Goal: Contribute content: Contribute content

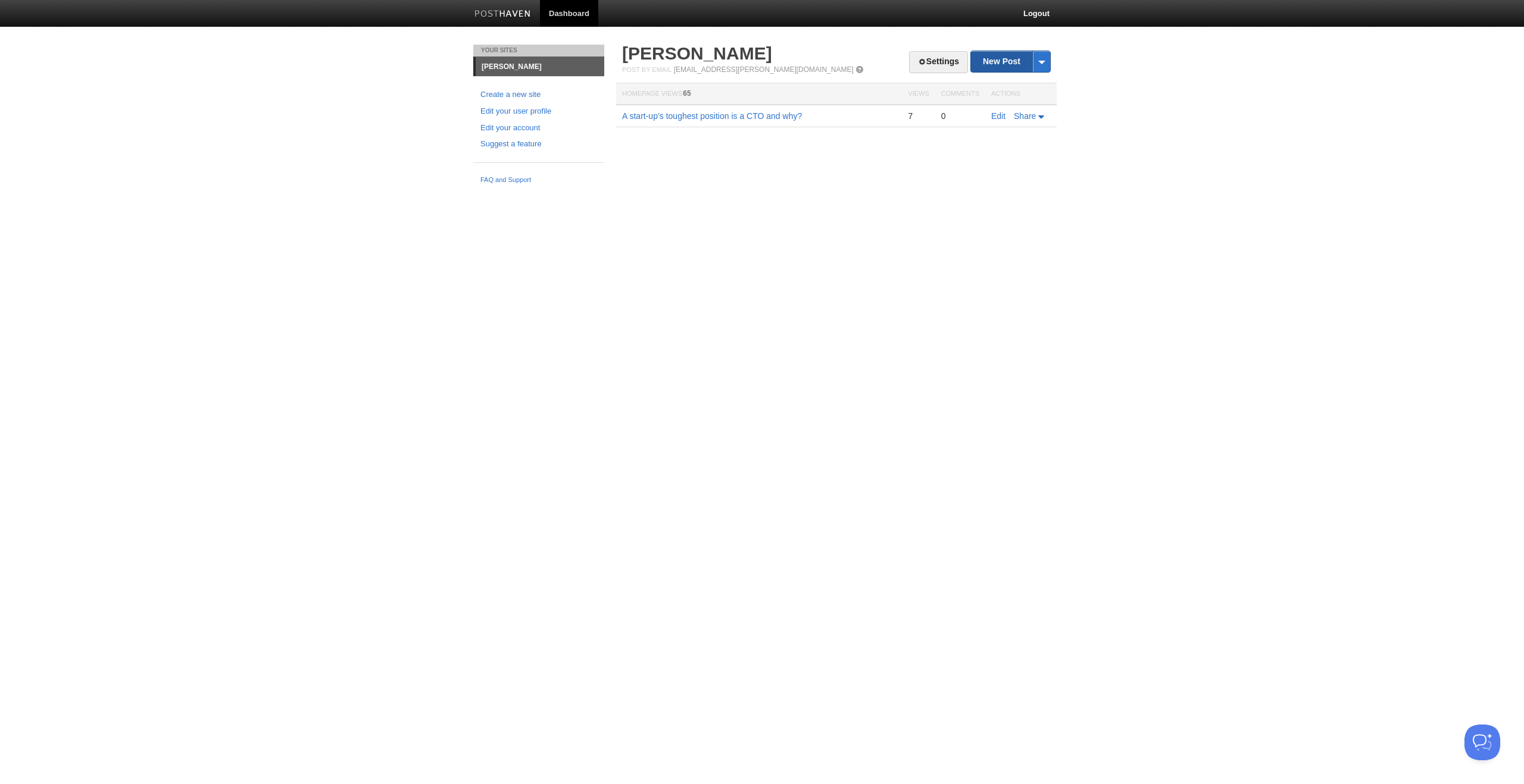
click at [986, 66] on link "New Post" at bounding box center [1010, 61] width 79 height 21
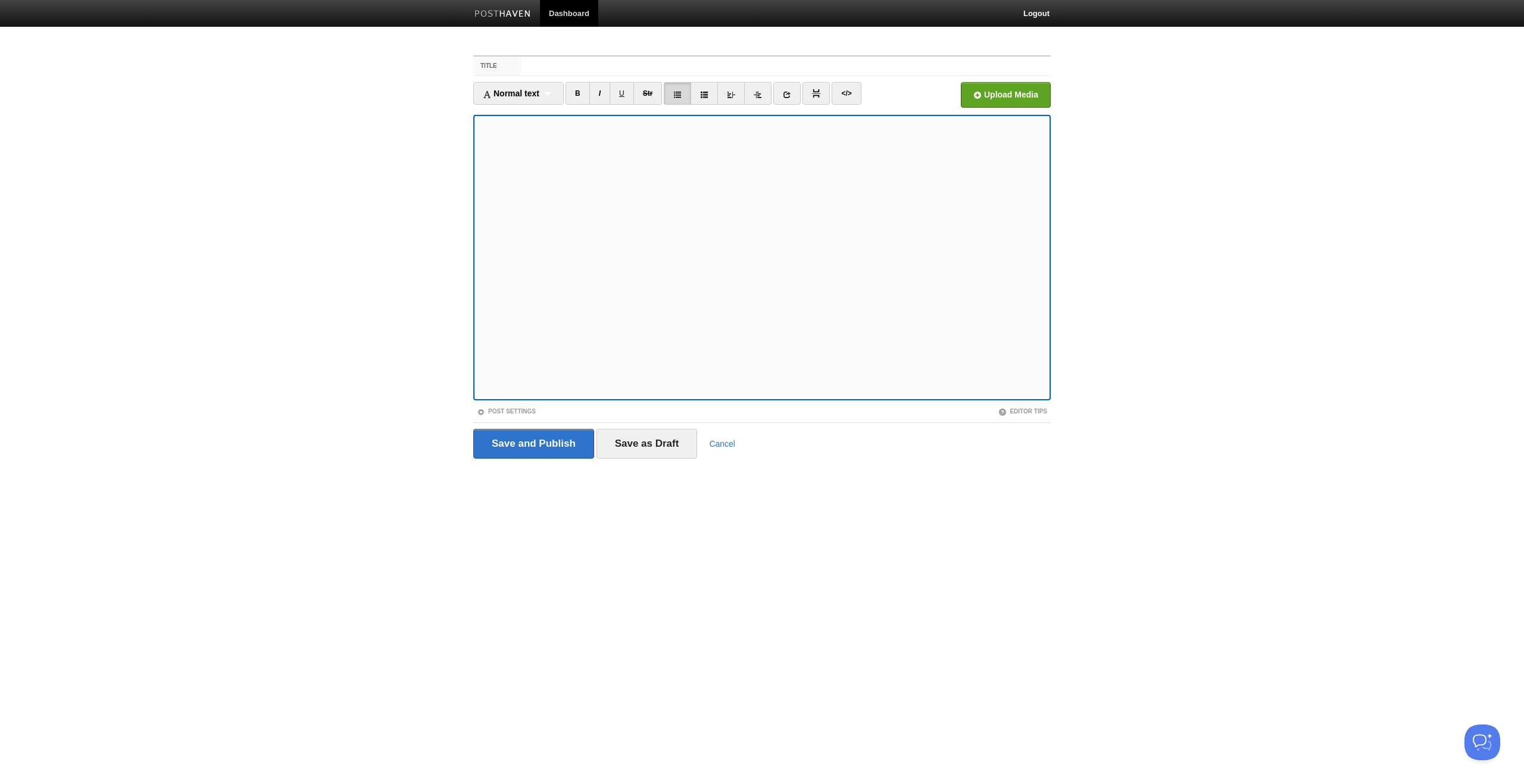
click at [681, 94] on icon at bounding box center [677, 94] width 8 height 8
click at [680, 97] on icon at bounding box center [677, 94] width 8 height 8
click at [521, 83] on div "Normal text Normal text Heading 1 Heading 2 Heading 3" at bounding box center [518, 94] width 91 height 23
click at [508, 117] on link "Normal text" at bounding box center [518, 114] width 89 height 17
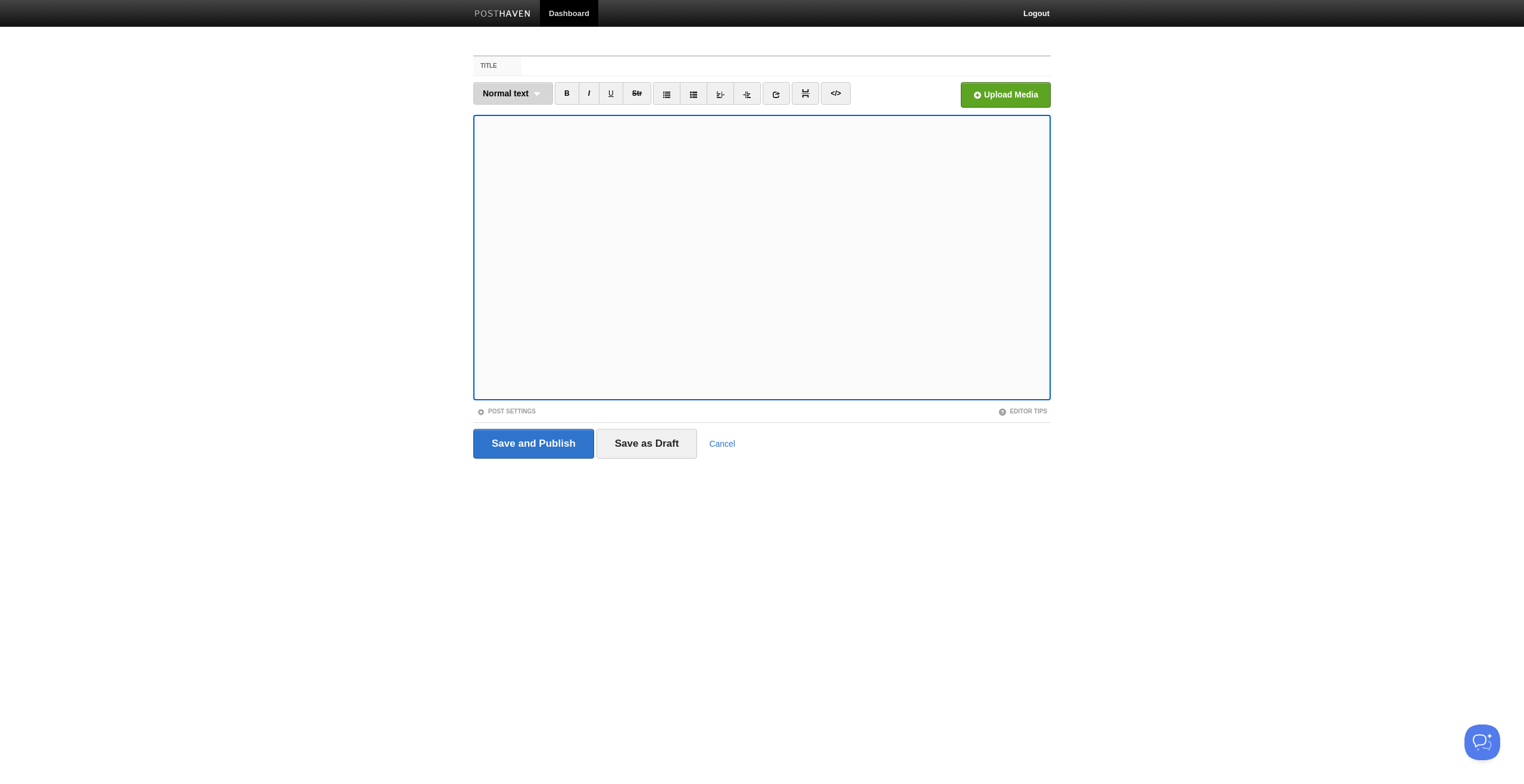
click at [518, 94] on span "Normal text" at bounding box center [506, 94] width 46 height 9
click at [513, 119] on link "Normal text" at bounding box center [514, 114] width 79 height 17
click at [528, 91] on span "Normal text" at bounding box center [506, 94] width 46 height 9
click at [510, 115] on link "Normal text" at bounding box center [514, 114] width 79 height 17
drag, startPoint x: 511, startPoint y: 95, endPoint x: 515, endPoint y: 101, distance: 7.2
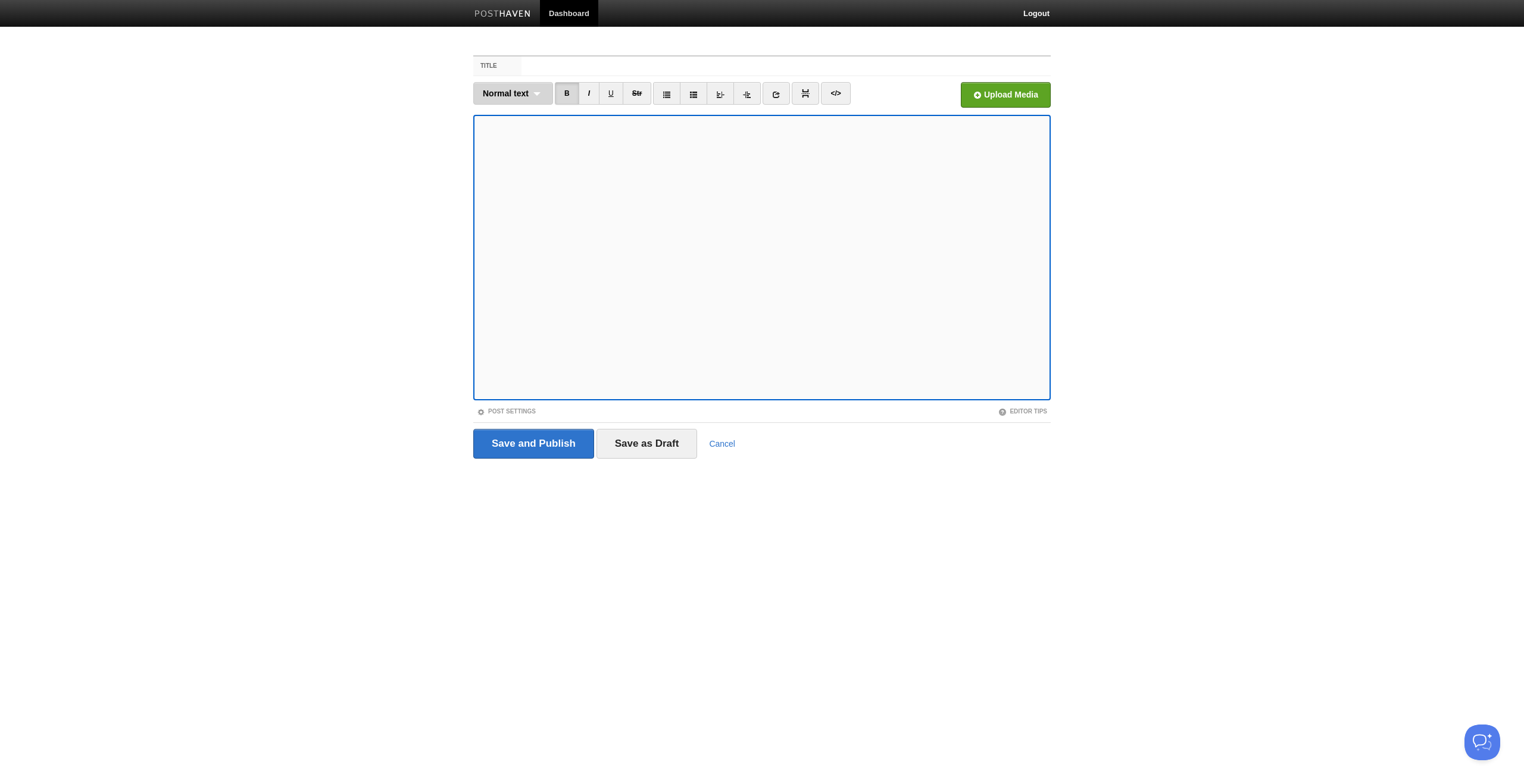
click at [511, 95] on span "Normal text" at bounding box center [506, 94] width 46 height 9
click at [508, 150] on link "Heading 2" at bounding box center [514, 149] width 79 height 17
drag, startPoint x: 495, startPoint y: 94, endPoint x: 497, endPoint y: 105, distance: 11.2
click at [495, 94] on span "Heading 2" at bounding box center [502, 94] width 39 height 9
click at [511, 172] on link "Heading 3" at bounding box center [510, 167] width 72 height 17
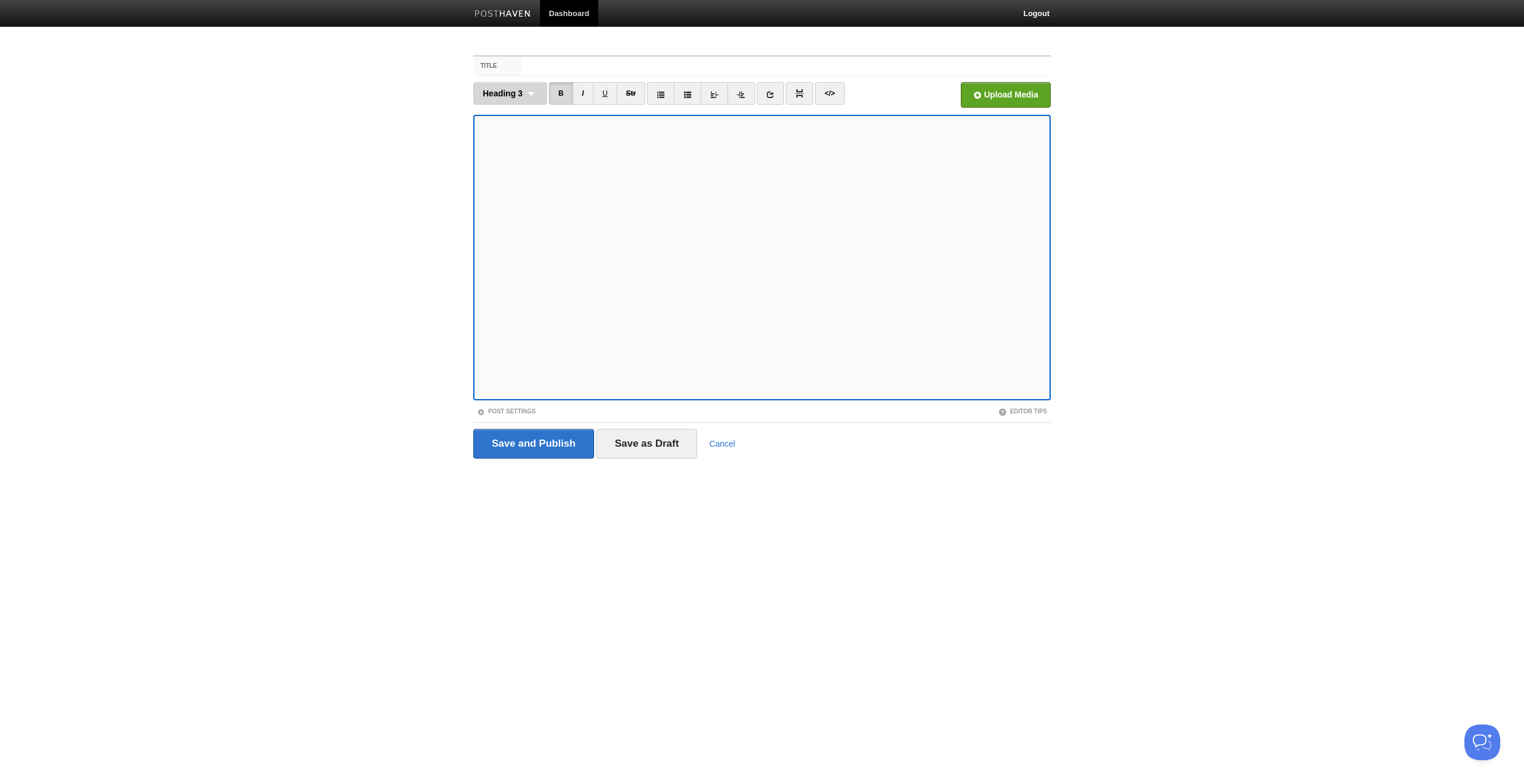
click at [498, 94] on span "Heading 3" at bounding box center [502, 94] width 39 height 9
click at [503, 116] on link "Normal text" at bounding box center [510, 114] width 72 height 17
click at [520, 94] on span "Normal text" at bounding box center [506, 94] width 46 height 9
click at [511, 149] on link "Heading 2" at bounding box center [514, 149] width 79 height 17
click at [664, 95] on icon at bounding box center [661, 94] width 8 height 8
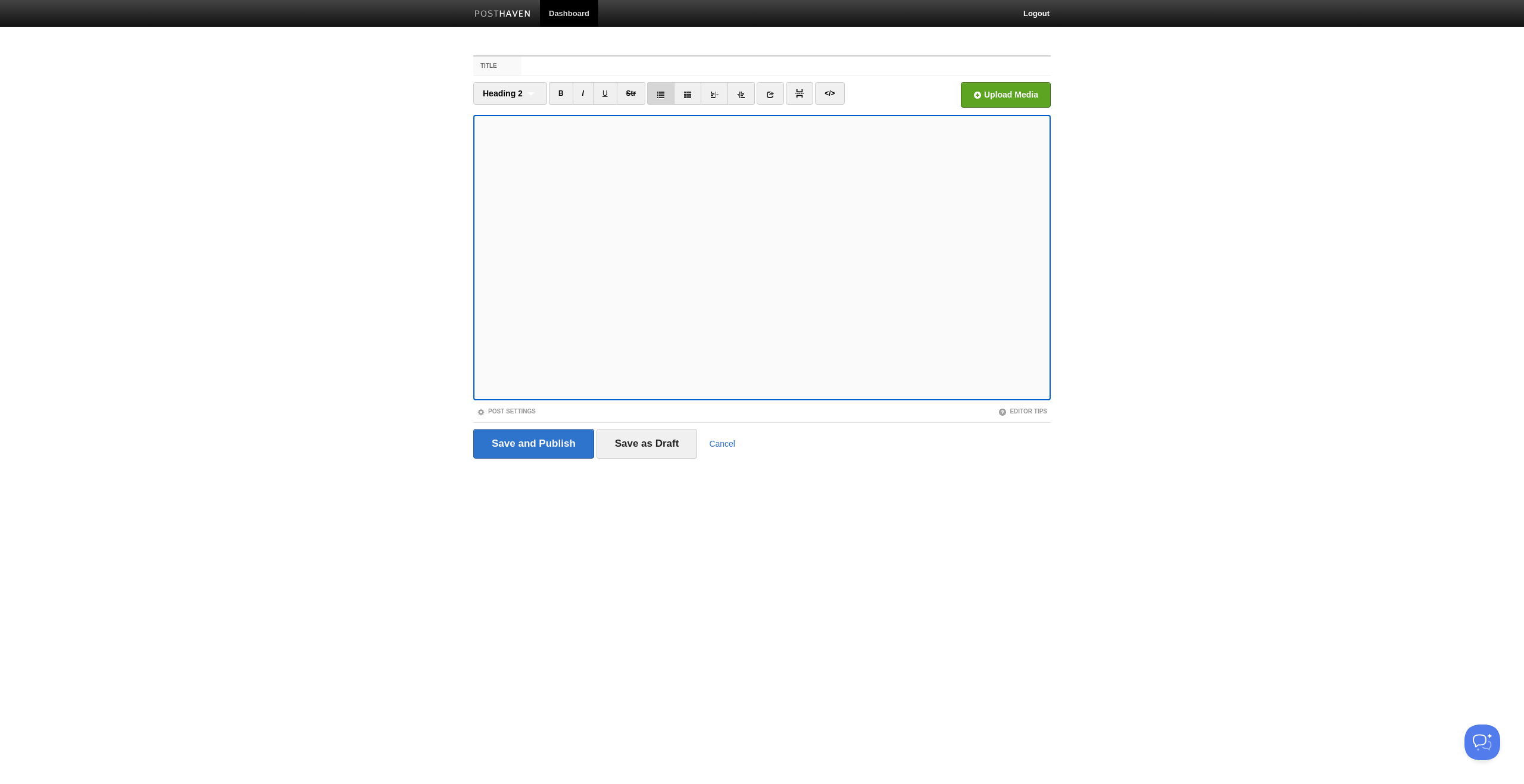
click at [661, 97] on icon at bounding box center [661, 94] width 8 height 8
click at [522, 85] on div "Heading 2 Normal text Heading 1 Heading 2 Heading 3" at bounding box center [510, 94] width 73 height 23
click at [508, 113] on link "Normal text" at bounding box center [510, 114] width 72 height 17
click at [495, 99] on div "Normal text Normal text Heading 1 Heading 2 Heading 3" at bounding box center [513, 94] width 80 height 23
click at [498, 117] on link "Normal text" at bounding box center [514, 114] width 79 height 17
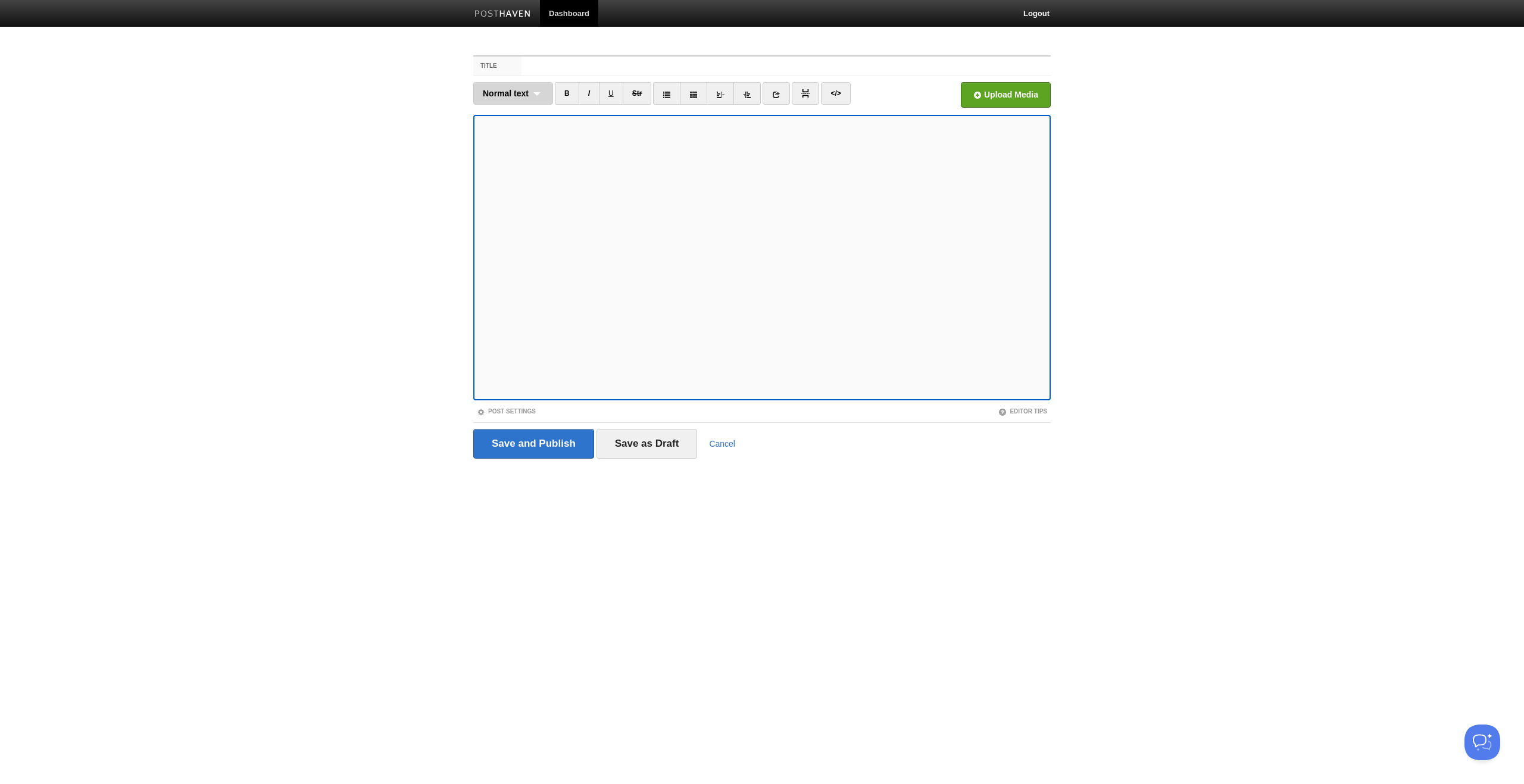
click at [500, 95] on span "Normal text" at bounding box center [506, 94] width 46 height 9
click at [500, 119] on link "Normal text" at bounding box center [514, 114] width 79 height 17
click at [666, 94] on icon at bounding box center [666, 94] width 8 height 8
click at [570, 90] on link "B" at bounding box center [567, 94] width 25 height 23
click at [500, 91] on span "Normal text" at bounding box center [506, 94] width 46 height 9
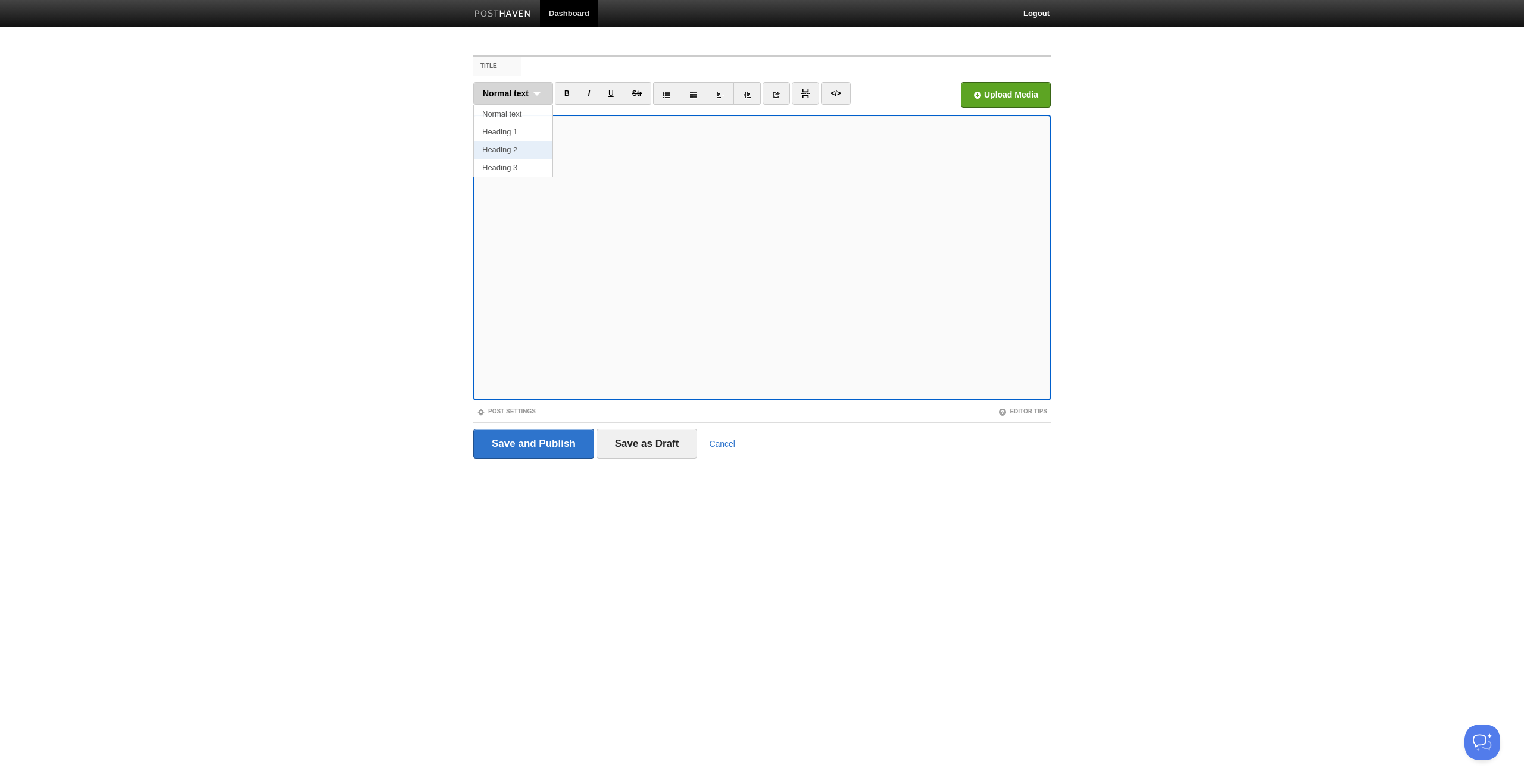
click at [506, 149] on link "Heading 2" at bounding box center [514, 149] width 79 height 17
click at [511, 77] on fieldset "Title Heading 2 Normal text Heading 1 Heading 2 Heading 3 B I U Str" at bounding box center [762, 261] width 578 height 413
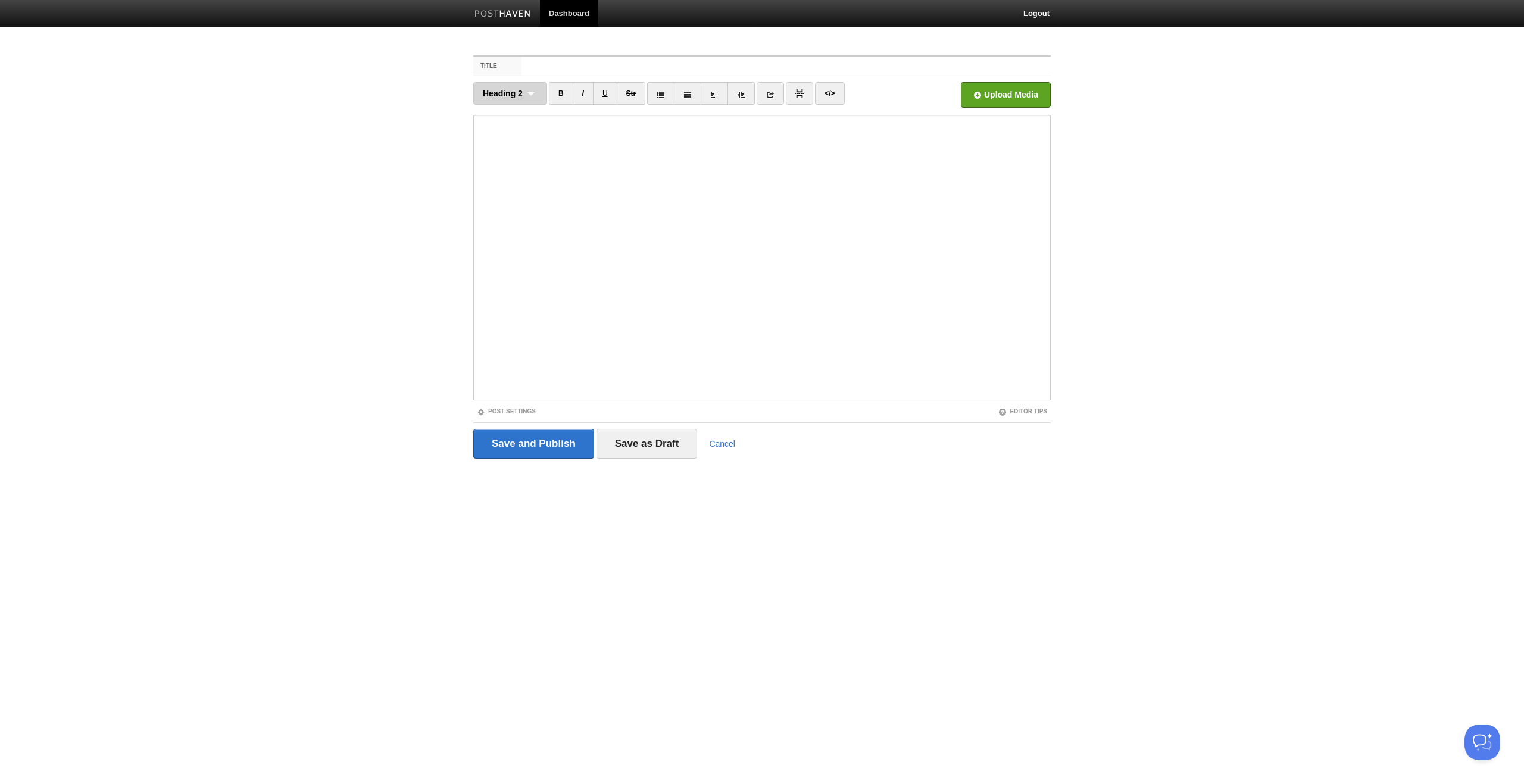
click at [508, 90] on span "Heading 2" at bounding box center [502, 94] width 39 height 9
click at [497, 143] on link "Heading 2" at bounding box center [510, 149] width 72 height 17
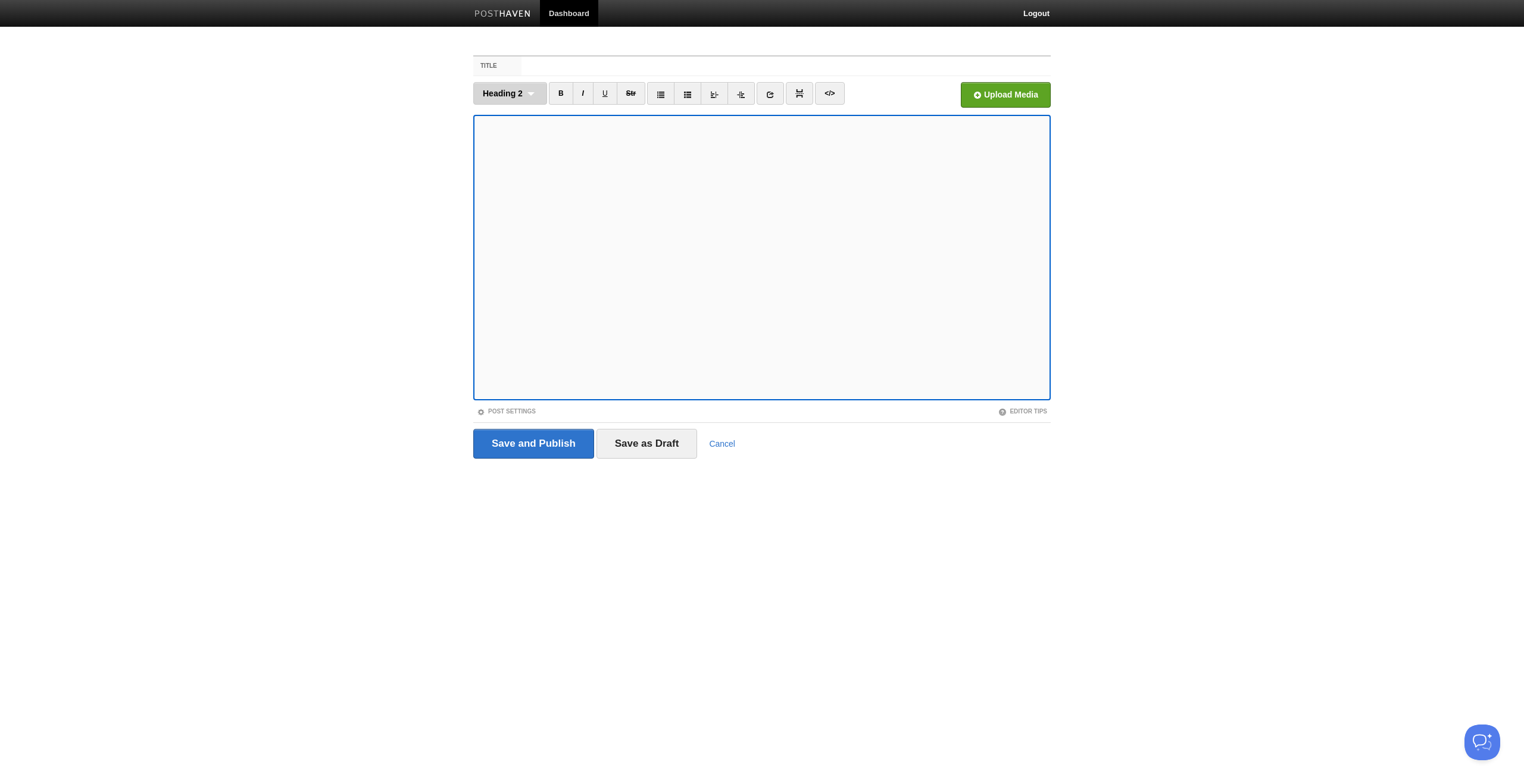
click at [515, 91] on span "Heading 2" at bounding box center [502, 94] width 39 height 9
click at [495, 115] on link "Normal text" at bounding box center [510, 114] width 72 height 17
click at [475, 259] on iframe at bounding box center [762, 258] width 578 height 286
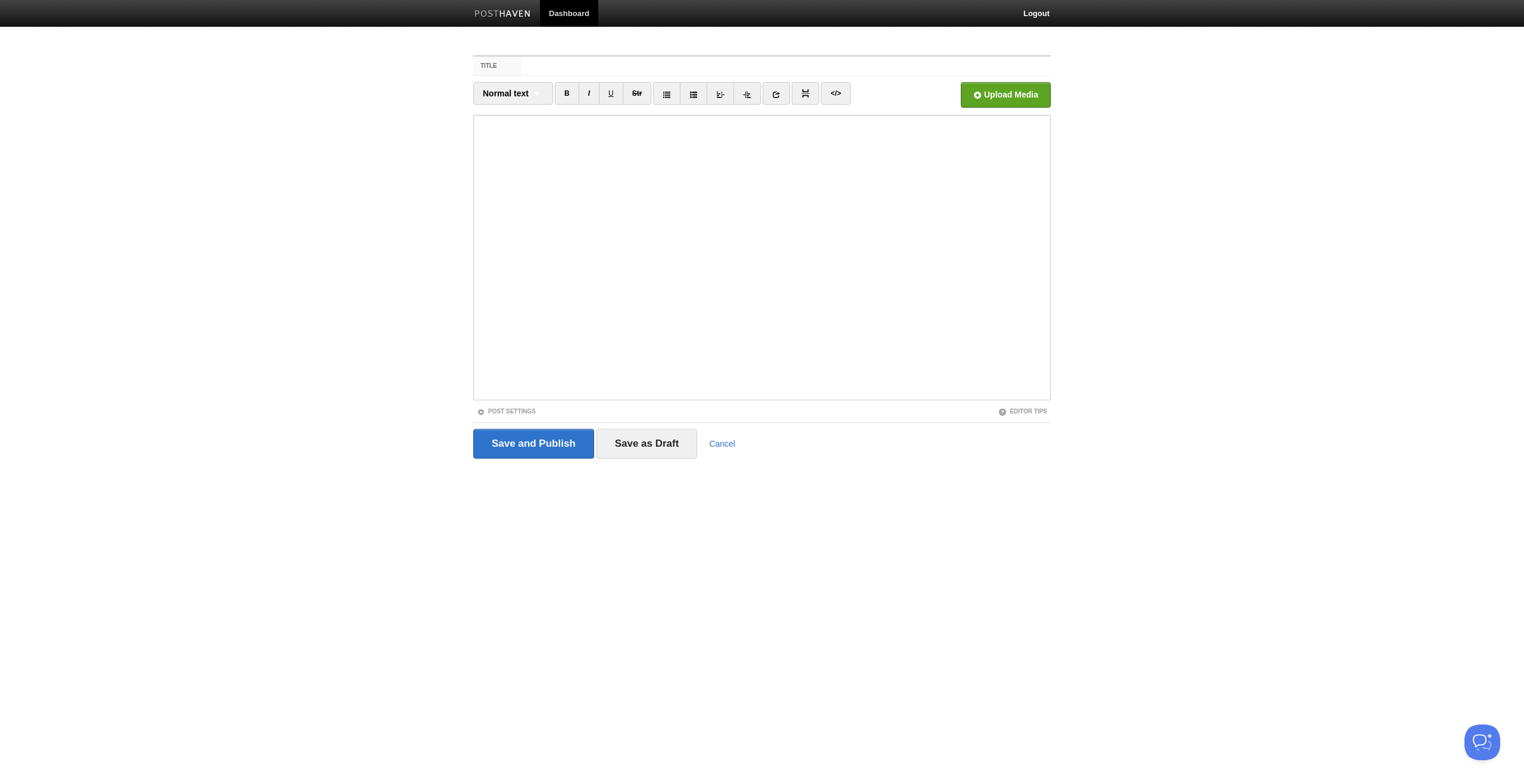
click at [477, 261] on iframe at bounding box center [762, 258] width 578 height 286
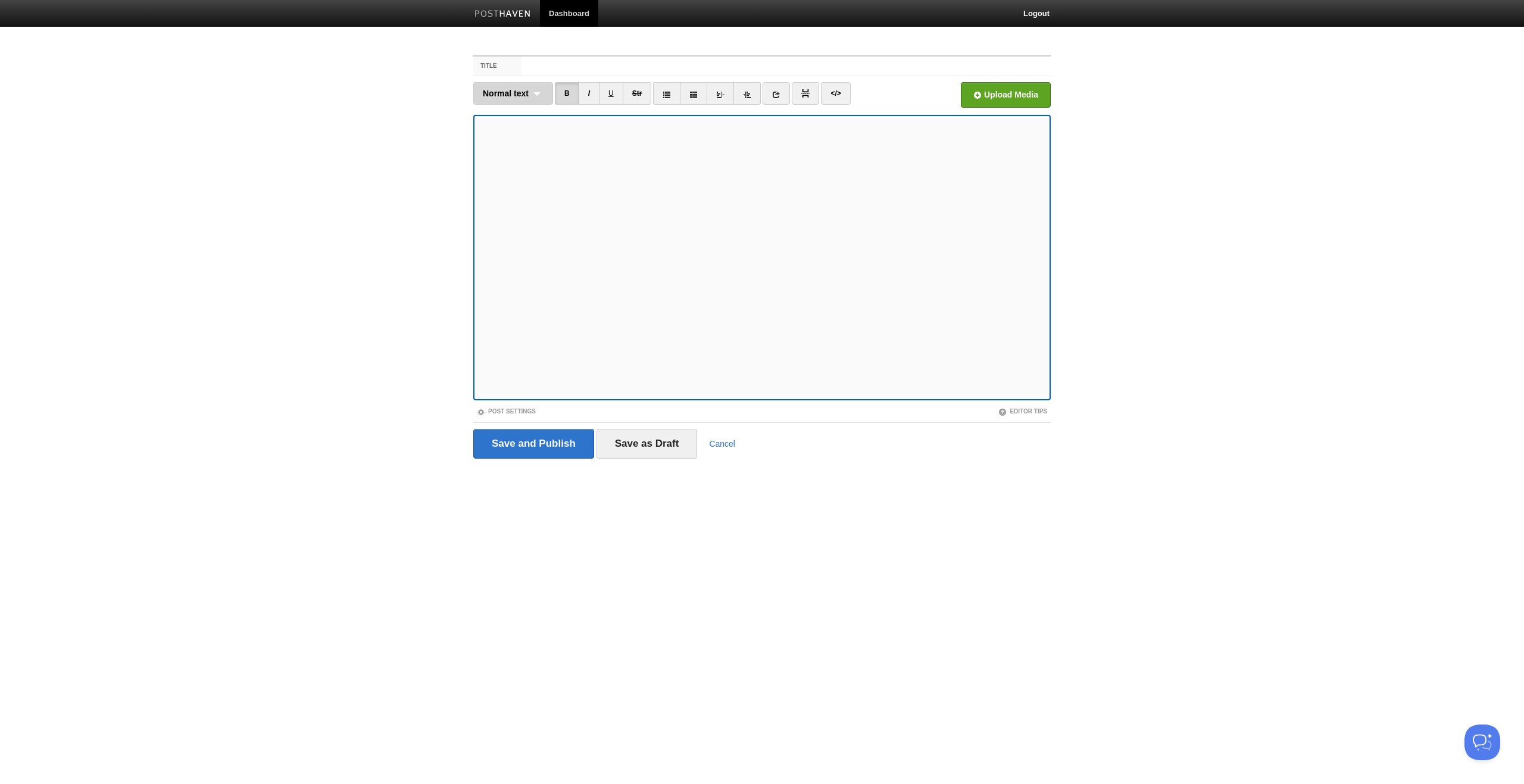
click at [518, 96] on span "Normal text" at bounding box center [506, 94] width 46 height 9
click at [505, 147] on link "Heading 2" at bounding box center [514, 149] width 79 height 17
drag, startPoint x: 505, startPoint y: 86, endPoint x: 504, endPoint y: 99, distance: 13.0
click at [505, 86] on div "Heading 2 Normal text Heading 1 Heading 2 Heading 3" at bounding box center [510, 94] width 73 height 23
click at [508, 163] on link "Heading 3" at bounding box center [510, 167] width 72 height 17
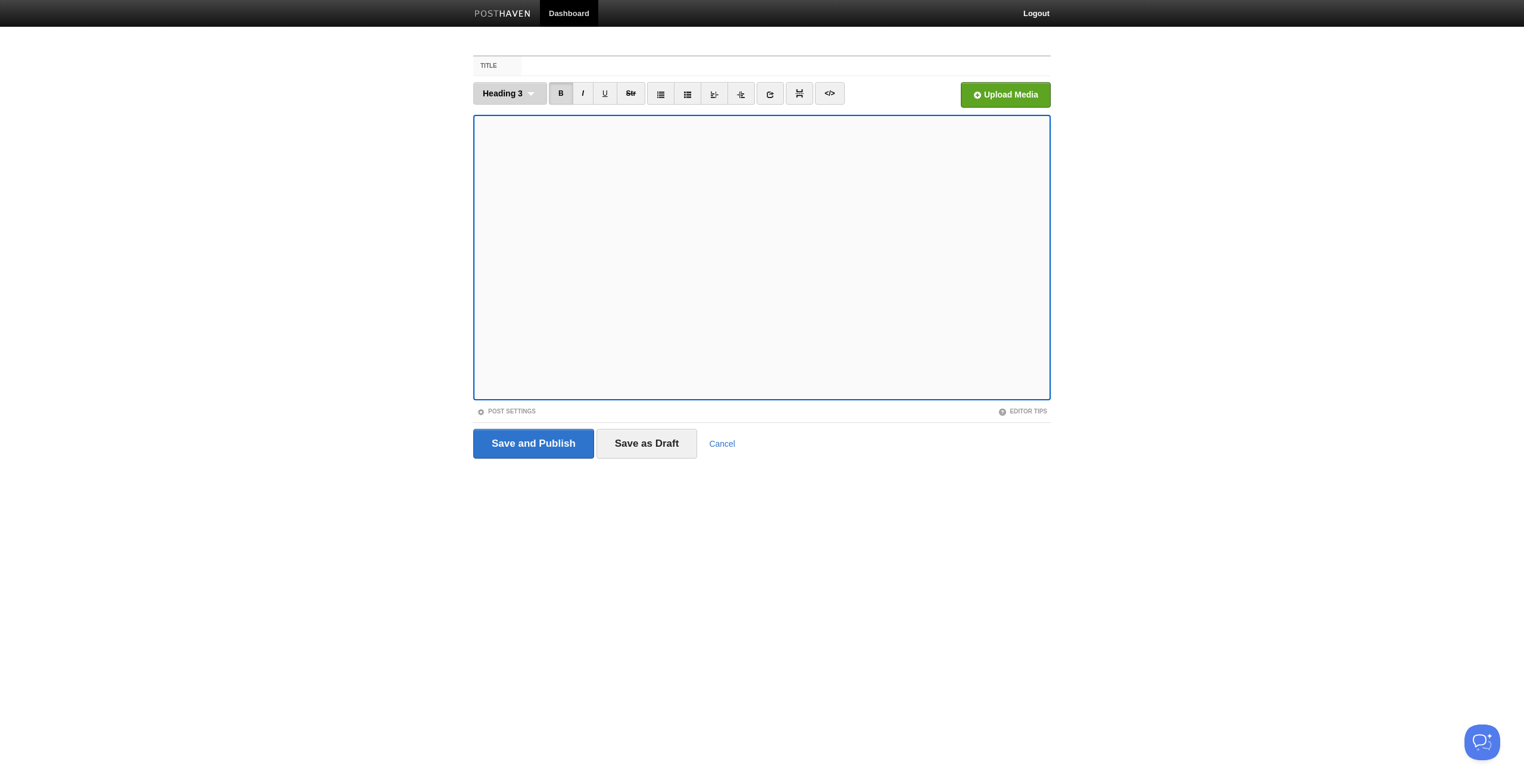
click at [525, 93] on div "Heading 3 Normal text Heading 1 Heading 2 Heading 3" at bounding box center [510, 94] width 73 height 23
click at [500, 141] on link "Heading 2" at bounding box center [510, 149] width 72 height 17
click at [511, 89] on span "Heading 2" at bounding box center [502, 94] width 39 height 9
click at [502, 115] on link "Normal text" at bounding box center [510, 114] width 72 height 17
click at [510, 104] on div "Normal text Normal text Heading 1 Heading 2 Heading 3" at bounding box center [513, 94] width 80 height 23
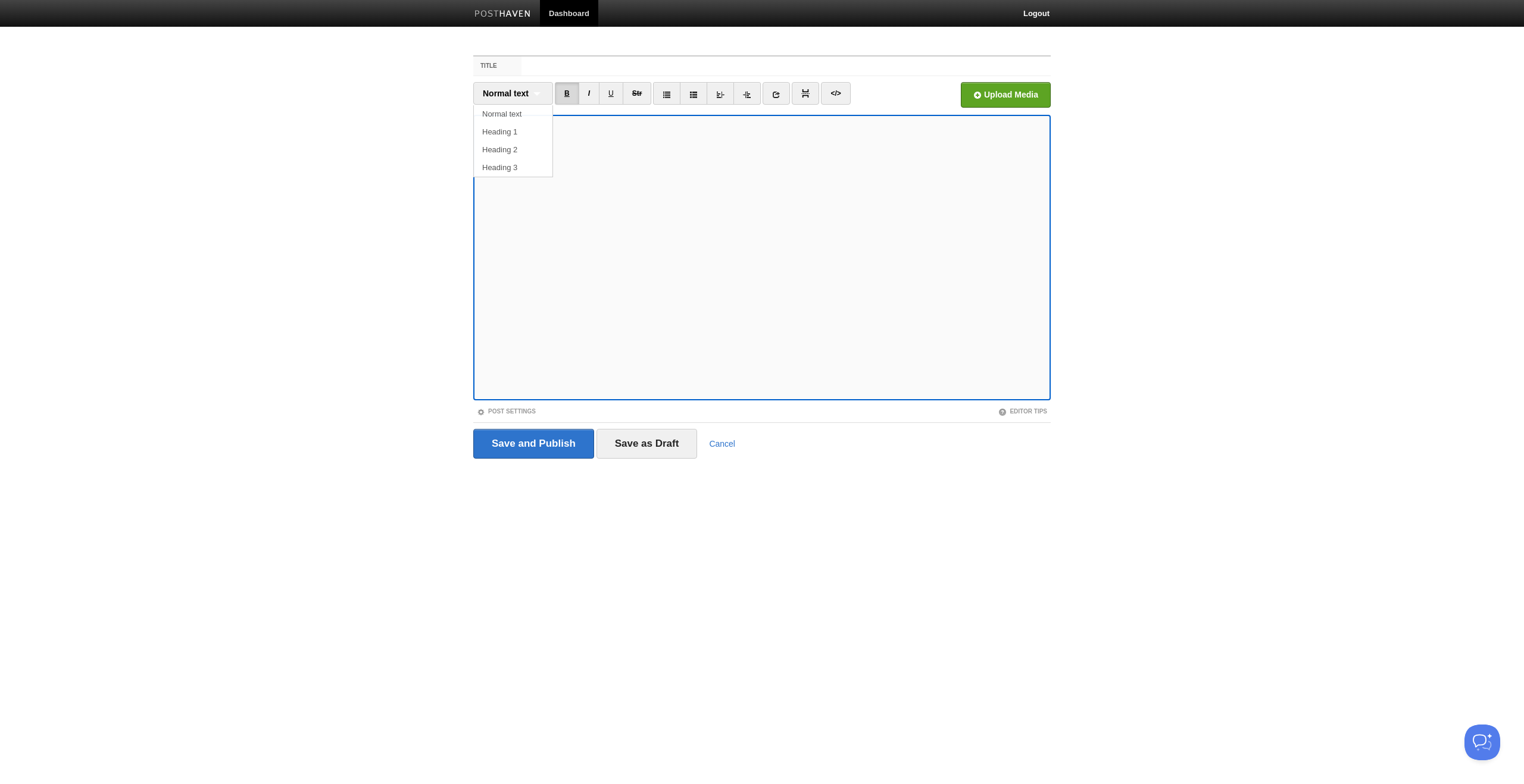
click at [569, 83] on link "B" at bounding box center [567, 94] width 25 height 23
click at [503, 91] on span "Normal text" at bounding box center [506, 94] width 46 height 9
click at [504, 148] on link "Heading 2" at bounding box center [514, 149] width 79 height 17
click at [562, 103] on link "B" at bounding box center [561, 94] width 25 height 23
click at [518, 94] on span "Heading 2" at bounding box center [502, 94] width 39 height 9
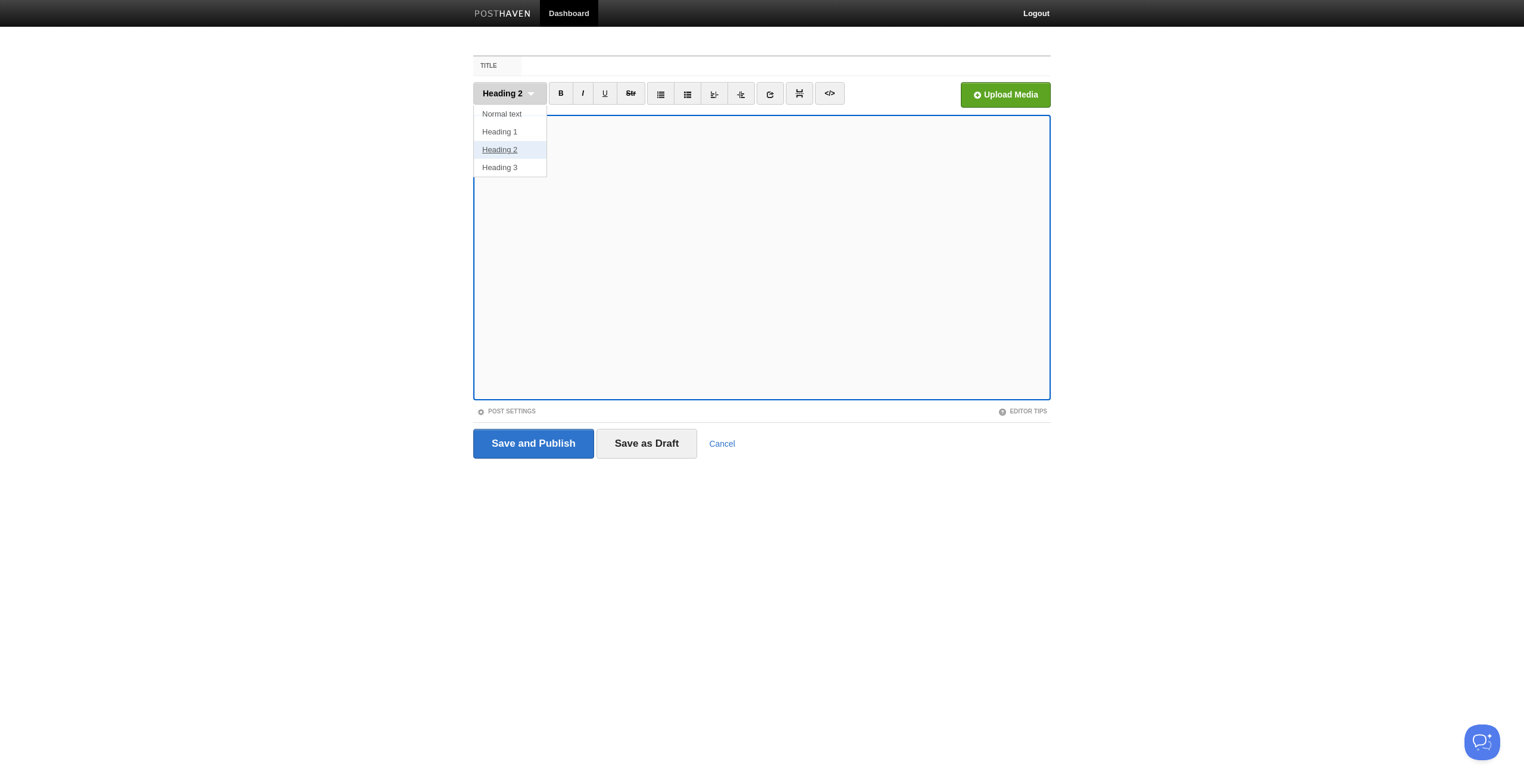
click at [499, 149] on link "Heading 2" at bounding box center [510, 149] width 72 height 17
click at [505, 94] on span "Heading 2" at bounding box center [502, 94] width 39 height 9
click at [517, 94] on span "Heading 2" at bounding box center [502, 94] width 39 height 9
click at [521, 93] on span "Heading 2" at bounding box center [502, 94] width 39 height 9
click at [509, 149] on link "Heading 2" at bounding box center [510, 149] width 72 height 17
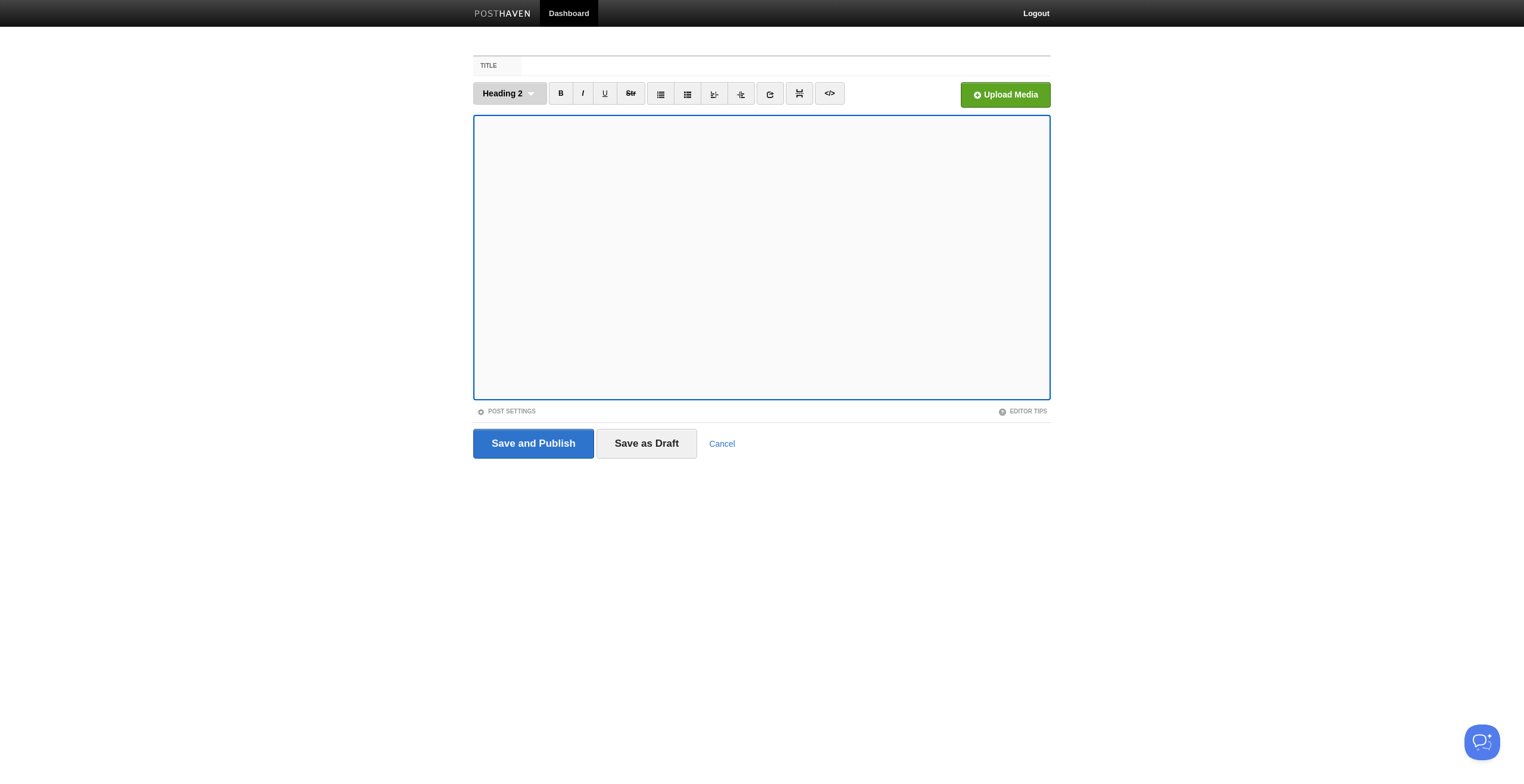
click at [491, 89] on span "Heading 2" at bounding box center [502, 94] width 39 height 9
click at [511, 149] on link "Heading 2" at bounding box center [510, 149] width 72 height 17
click at [520, 93] on span "Heading 2" at bounding box center [502, 94] width 39 height 9
click at [498, 151] on link "Heading 2" at bounding box center [510, 149] width 72 height 17
click at [518, 89] on span "Heading 2" at bounding box center [502, 94] width 39 height 9
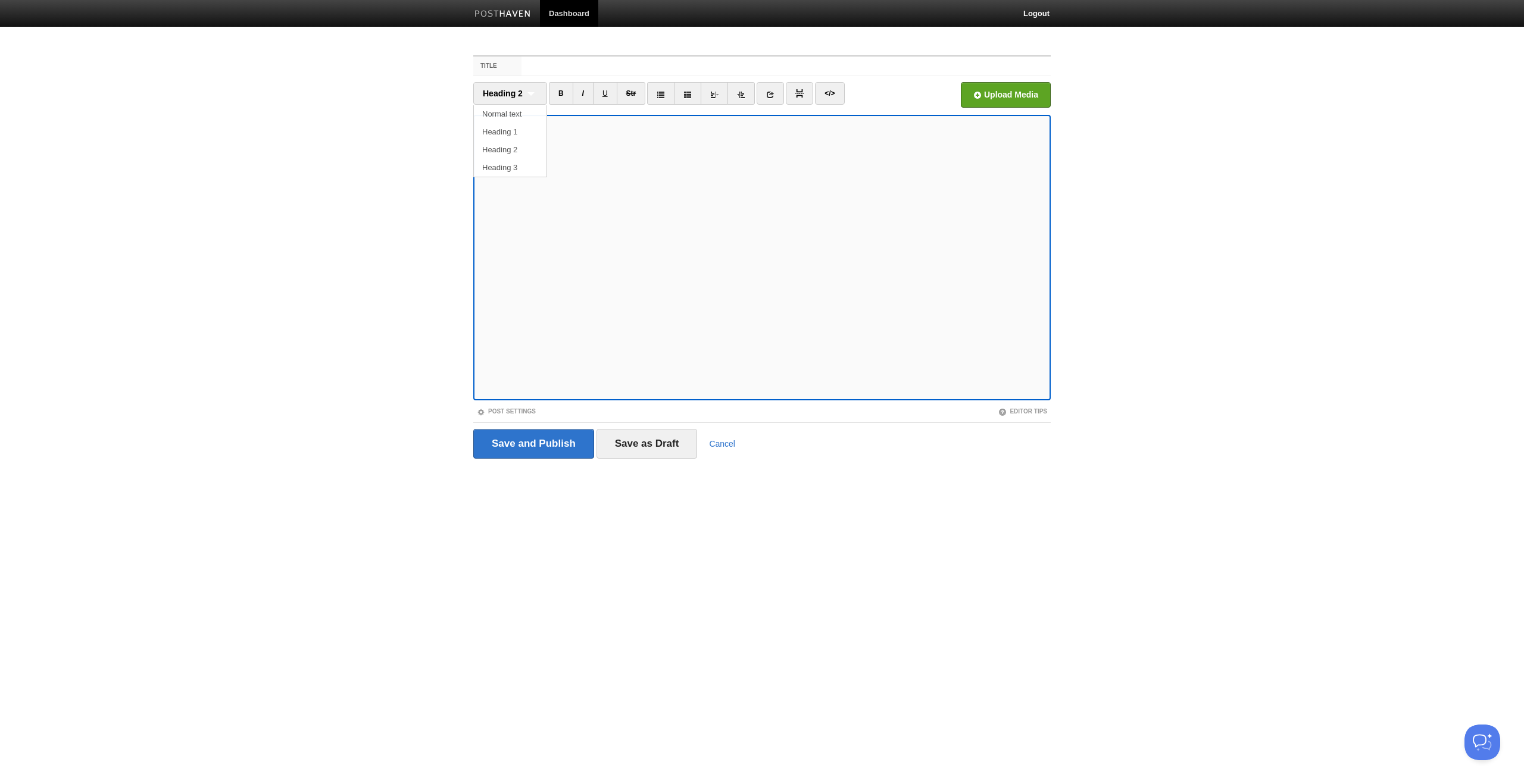
click at [499, 115] on link "Normal text" at bounding box center [510, 114] width 72 height 17
click at [671, 95] on icon at bounding box center [666, 94] width 8 height 8
click at [554, 93] on ul "Normal text Normal text Heading 1 Heading 2 Heading 3 B I U Str × https://" at bounding box center [690, 96] width 433 height 28
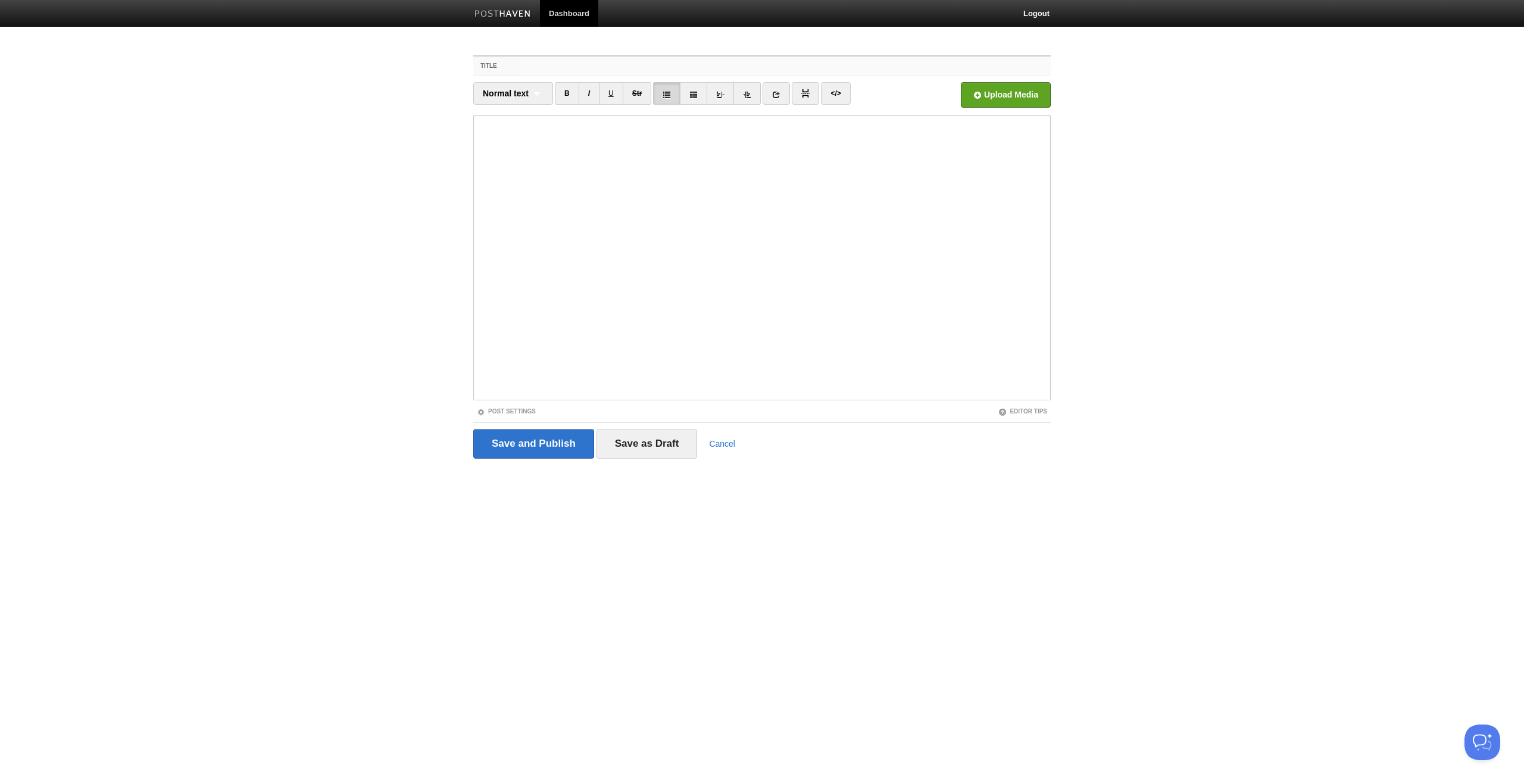
click at [581, 72] on input "Title" at bounding box center [786, 66] width 529 height 19
type input "Why most AI startups won't survive?"
click at [515, 410] on link "Post Settings" at bounding box center [506, 411] width 59 height 6
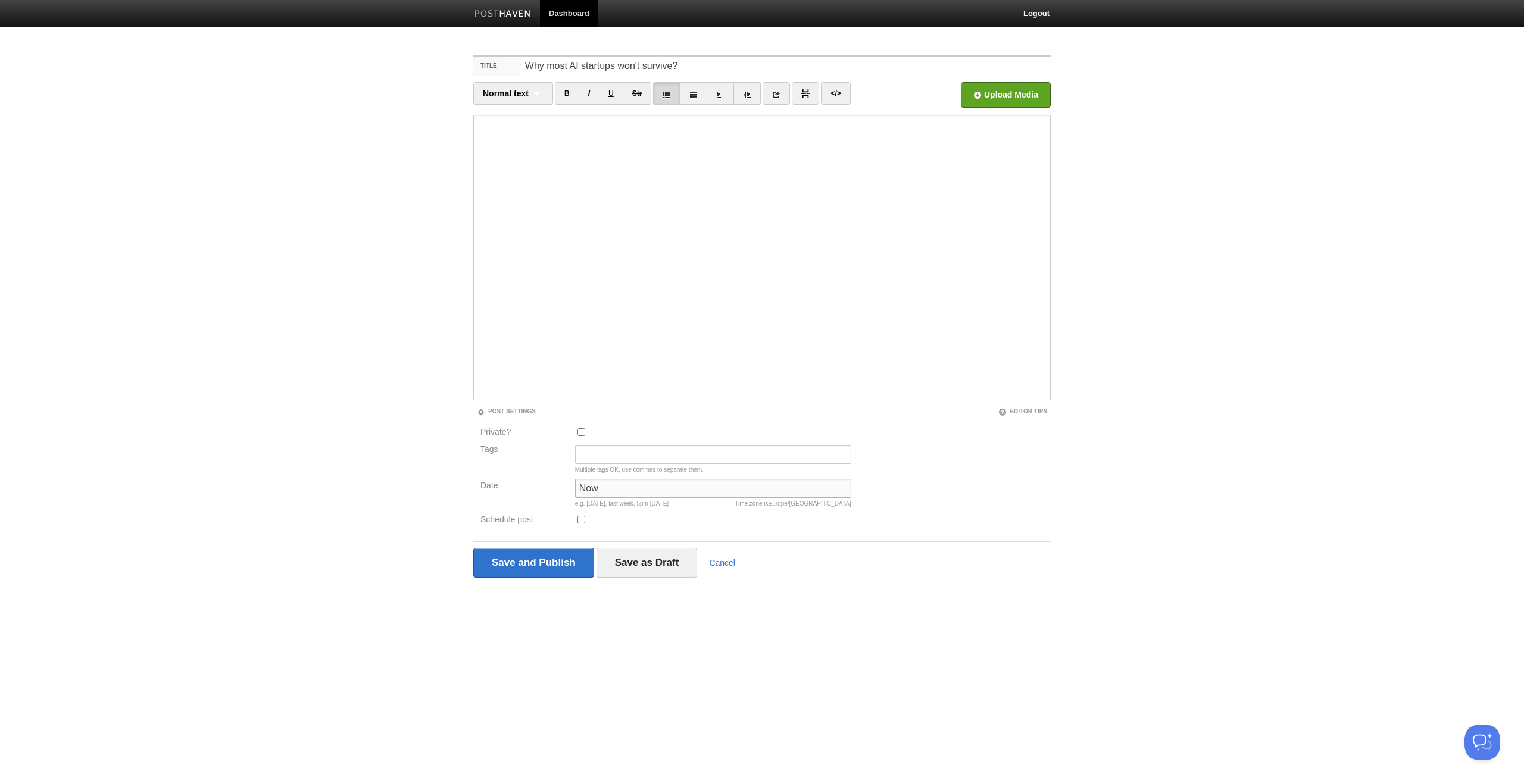
click at [589, 488] on input "Now" at bounding box center [713, 488] width 276 height 19
drag, startPoint x: 581, startPoint y: 487, endPoint x: 560, endPoint y: 486, distance: 21.0
click at [560, 486] on div "Date Now Time zone is Europe/Berlin e.g. yesterday, last week, 5pm Tuesday" at bounding box center [666, 495] width 378 height 34
drag, startPoint x: 656, startPoint y: 489, endPoint x: 537, endPoint y: 482, distance: 119.2
click at [537, 482] on div "Date Now Time zone is Europe/Berlin e.g. yesterday, last week, 5pm Tuesday" at bounding box center [666, 495] width 378 height 34
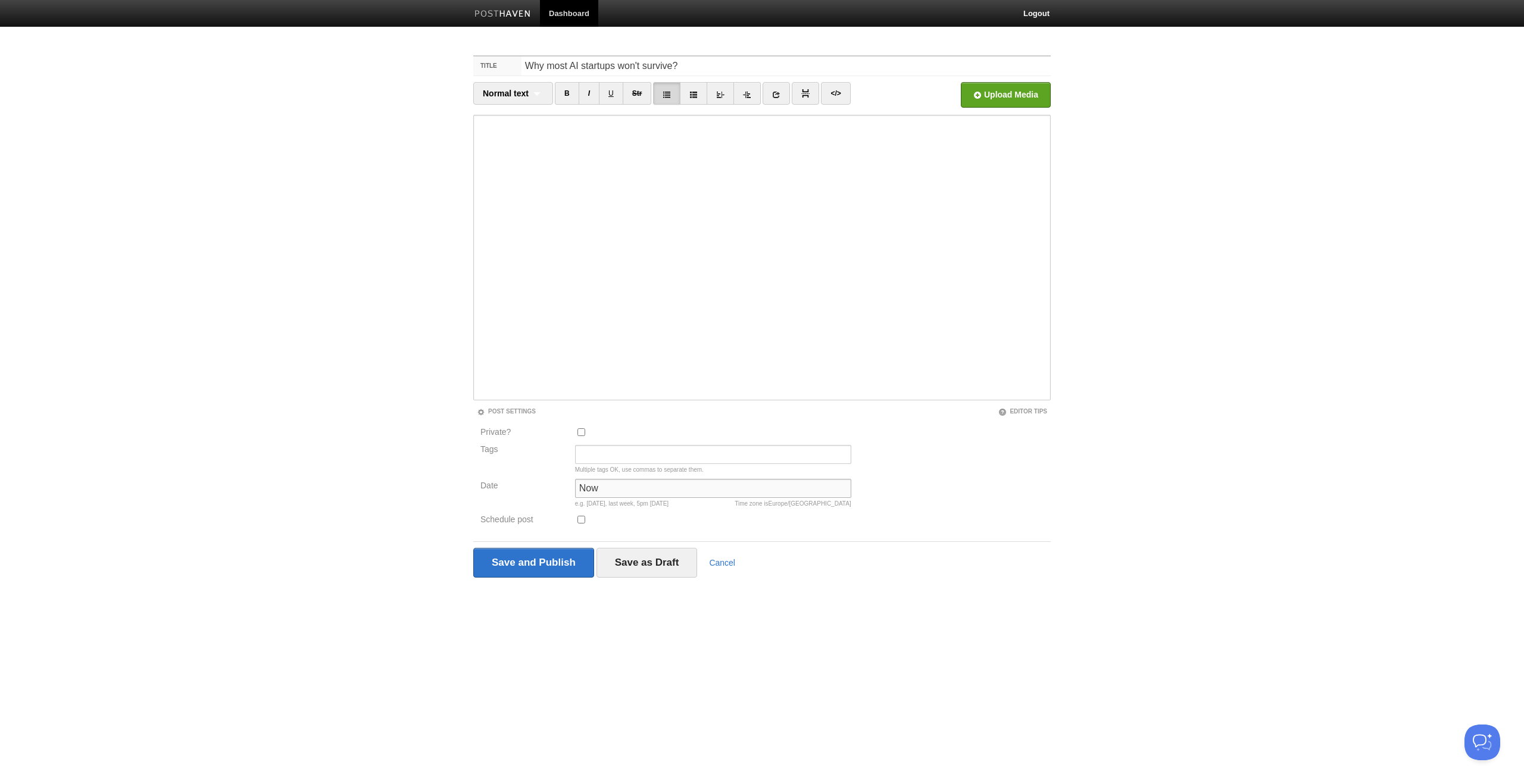
paste input "September 19, 2021 at 6:00 AM"
drag, startPoint x: 637, startPoint y: 487, endPoint x: 554, endPoint y: 483, distance: 83.1
click at [554, 483] on div "Date September 19, 2021 at 6:00 AM Time zone is Europe/Berlin September 19, 202…" at bounding box center [666, 495] width 378 height 34
click at [640, 491] on input "August 21, 2021 at 6:00 AM" at bounding box center [713, 488] width 276 height 19
type input "[DATE] 6:00 AM"
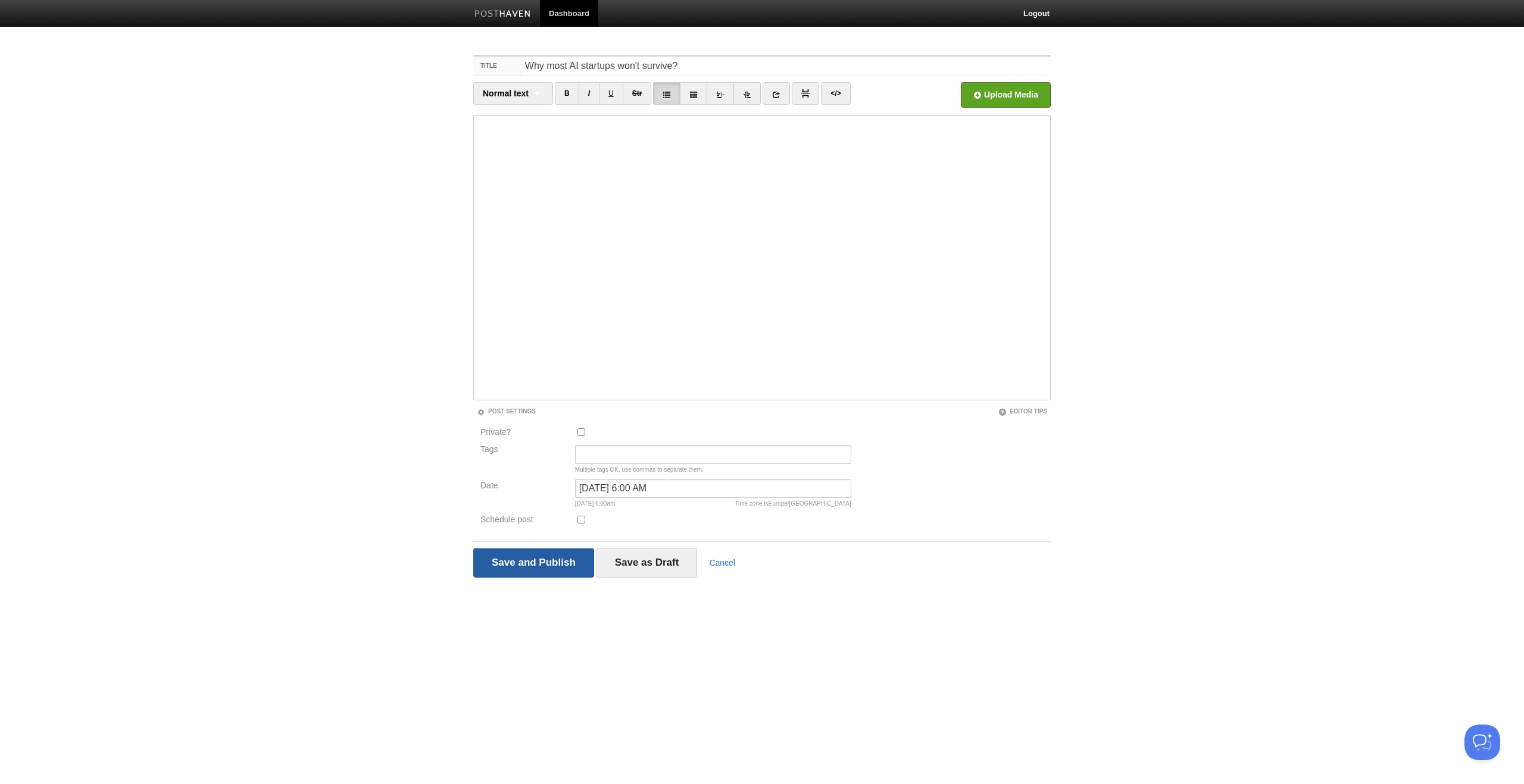
click at [533, 558] on input "Save and Publish" at bounding box center [534, 563] width 121 height 29
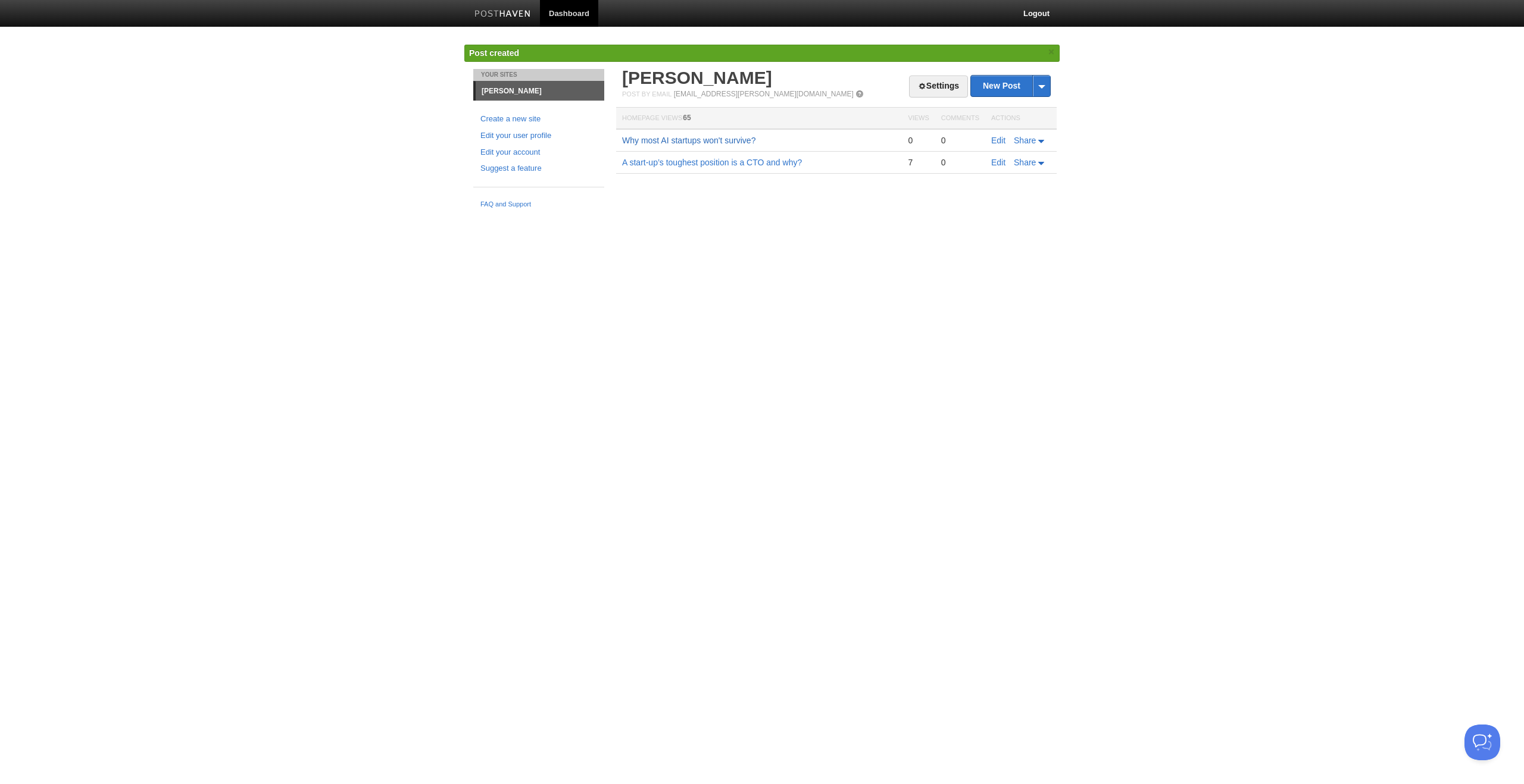
click at [685, 136] on link "Why most AI startups won't survive?" at bounding box center [688, 140] width 133 height 9
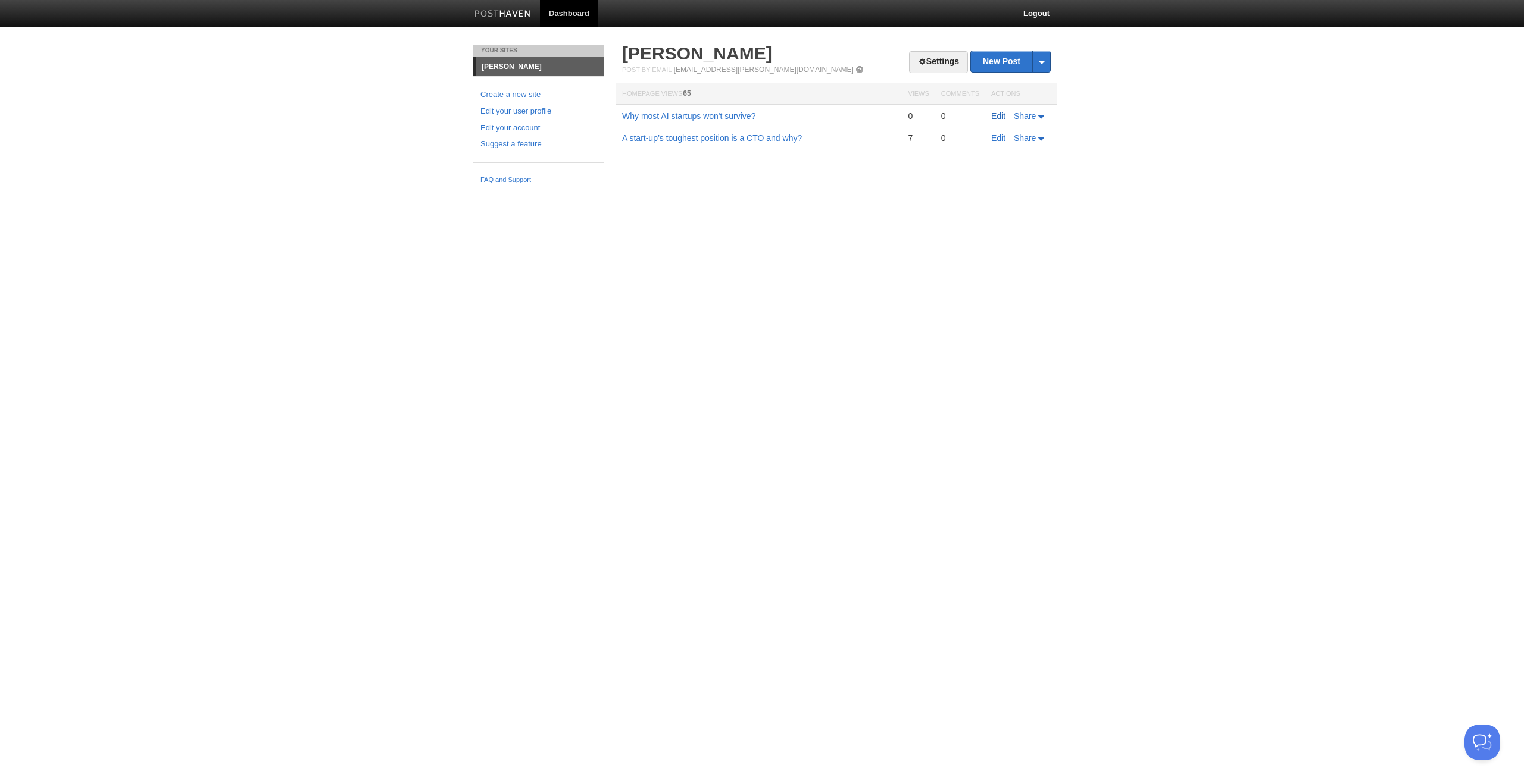
click at [1000, 114] on link "Edit" at bounding box center [999, 116] width 15 height 9
click at [1000, 119] on link "Edit" at bounding box center [999, 116] width 15 height 9
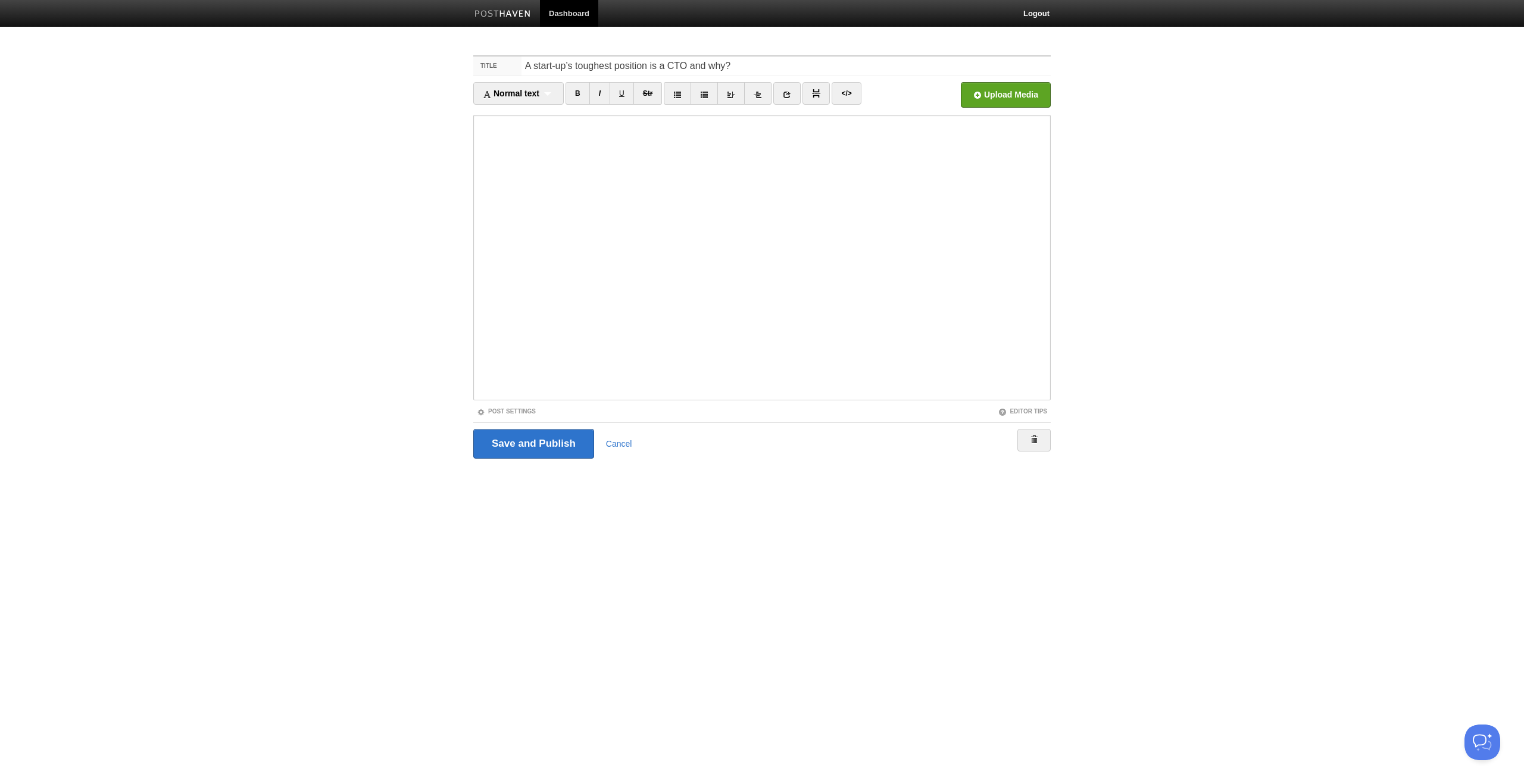
drag, startPoint x: 503, startPoint y: 413, endPoint x: 528, endPoint y: 448, distance: 43.0
click at [503, 413] on link "Post Settings" at bounding box center [506, 411] width 59 height 6
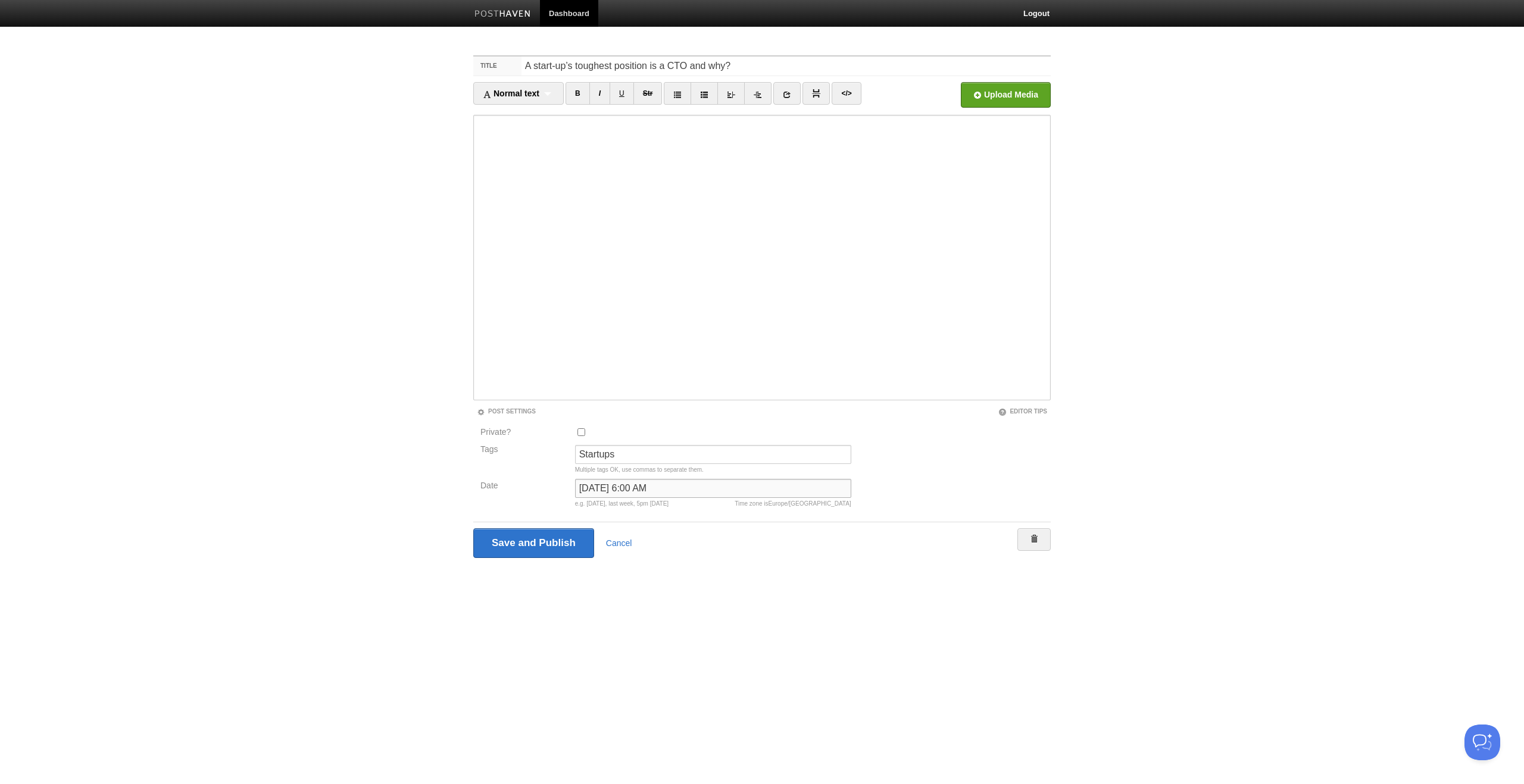
drag, startPoint x: 623, startPoint y: 486, endPoint x: 540, endPoint y: 483, distance: 83.1
click at [540, 483] on div "Date September 19, 2021 at 6:00 AM Time zone is Europe/Berlin e.g. yesterday, l…" at bounding box center [666, 495] width 378 height 34
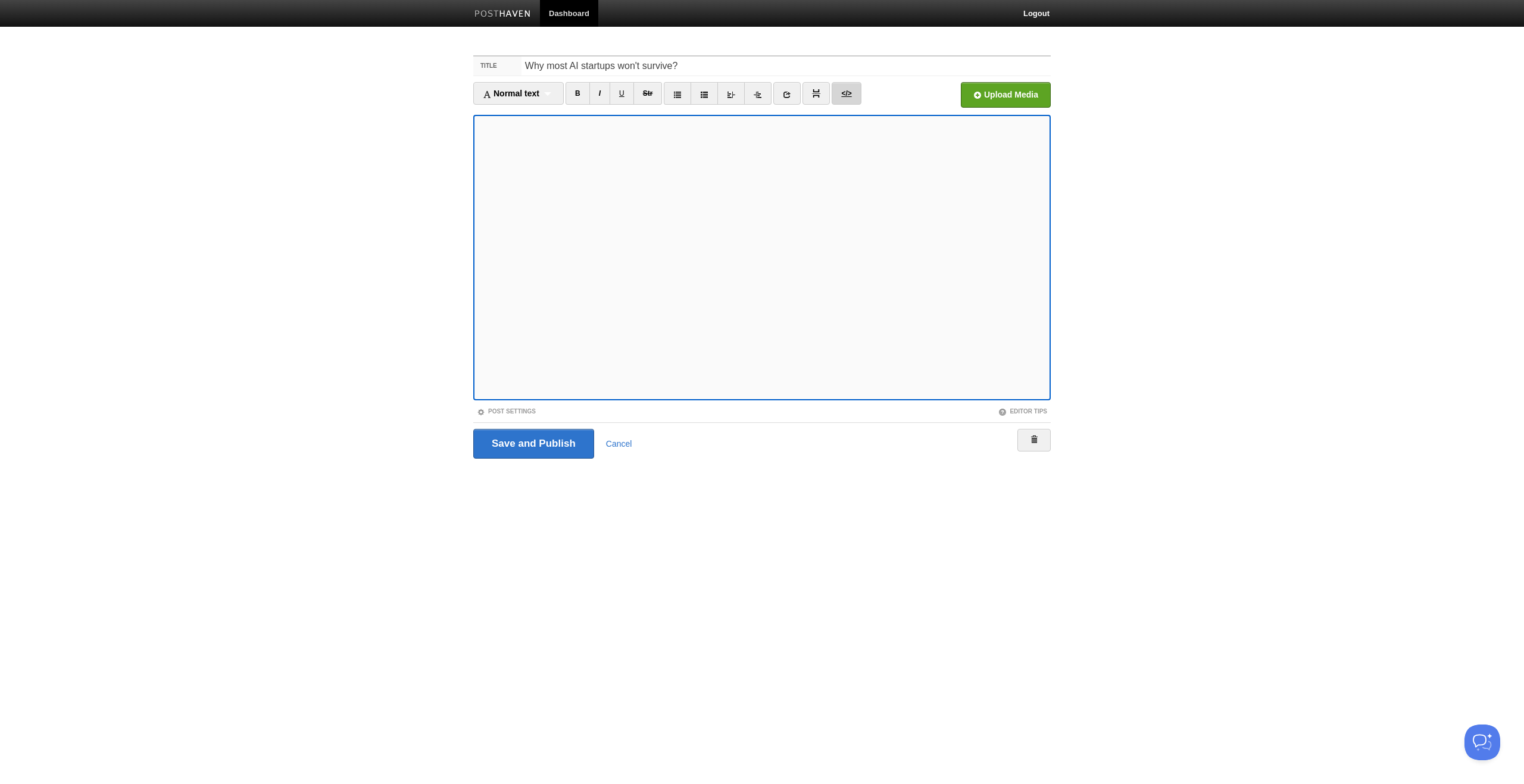
click at [854, 93] on link "</>" at bounding box center [847, 94] width 29 height 23
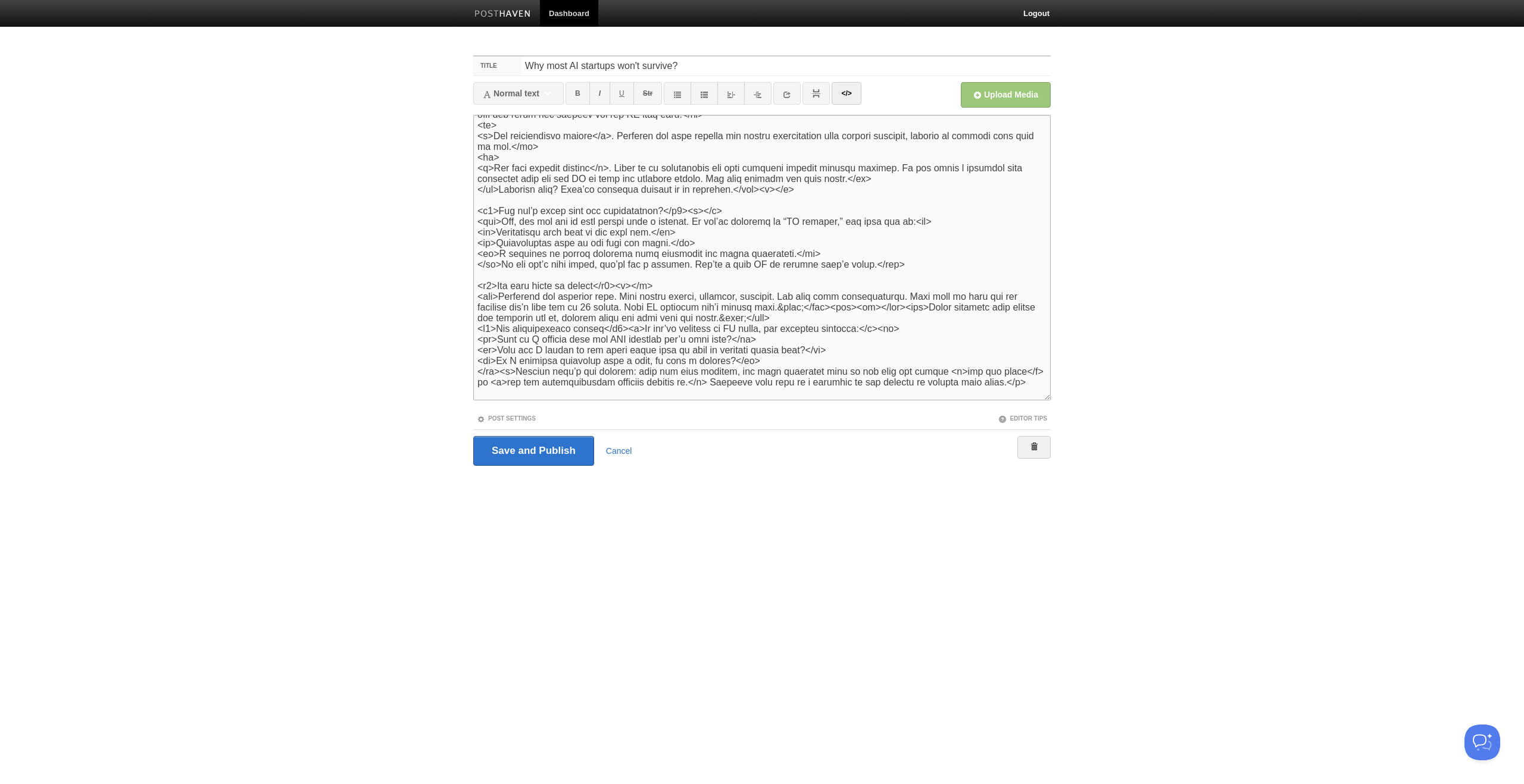
scroll to position [248, 0]
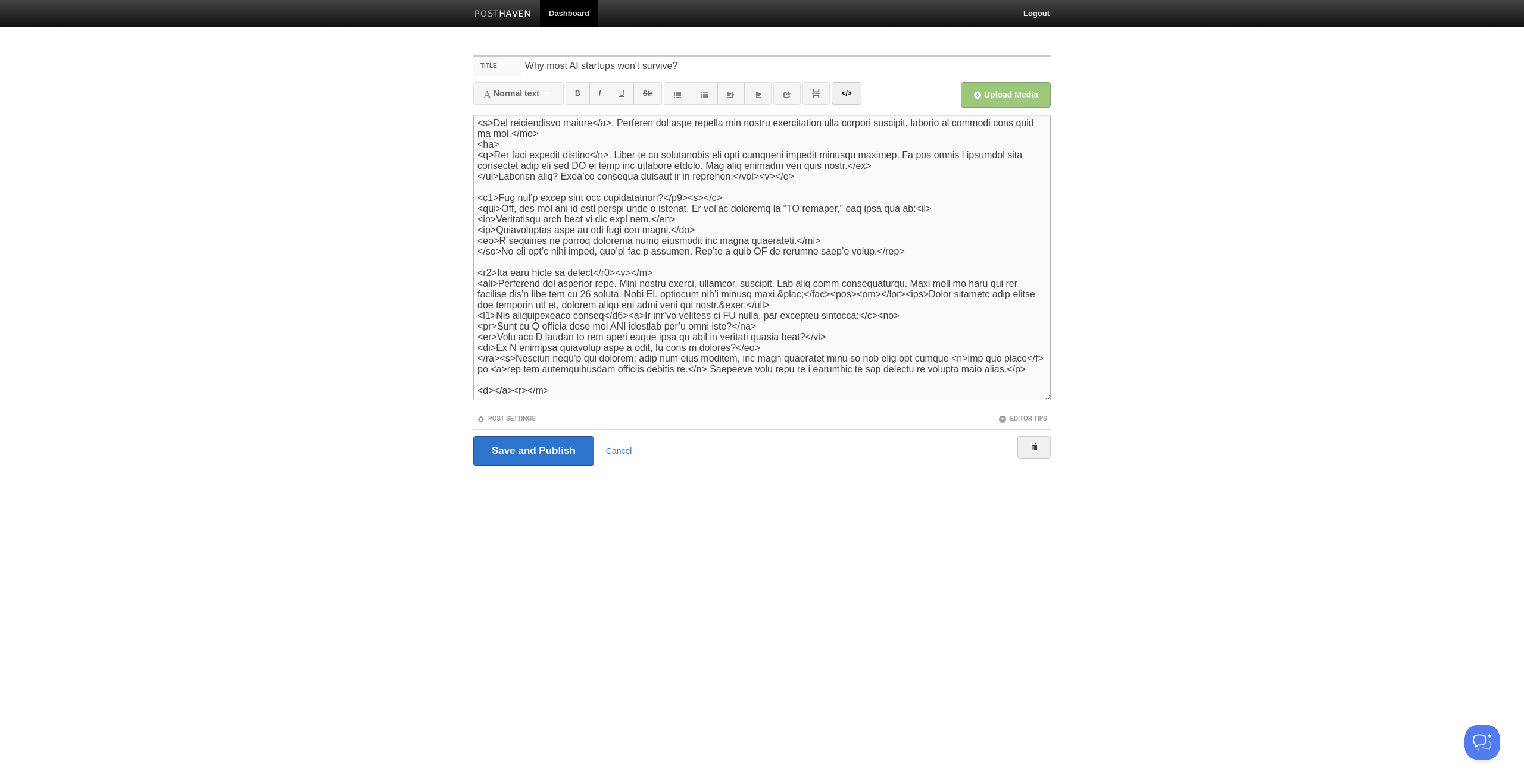
drag, startPoint x: 545, startPoint y: 391, endPoint x: 468, endPoint y: 392, distance: 77.0
click at [468, 392] on div "Title Why most AI startups won't survive? Normal text Normal text Heading 1 Hea…" at bounding box center [762, 278] width 595 height 466
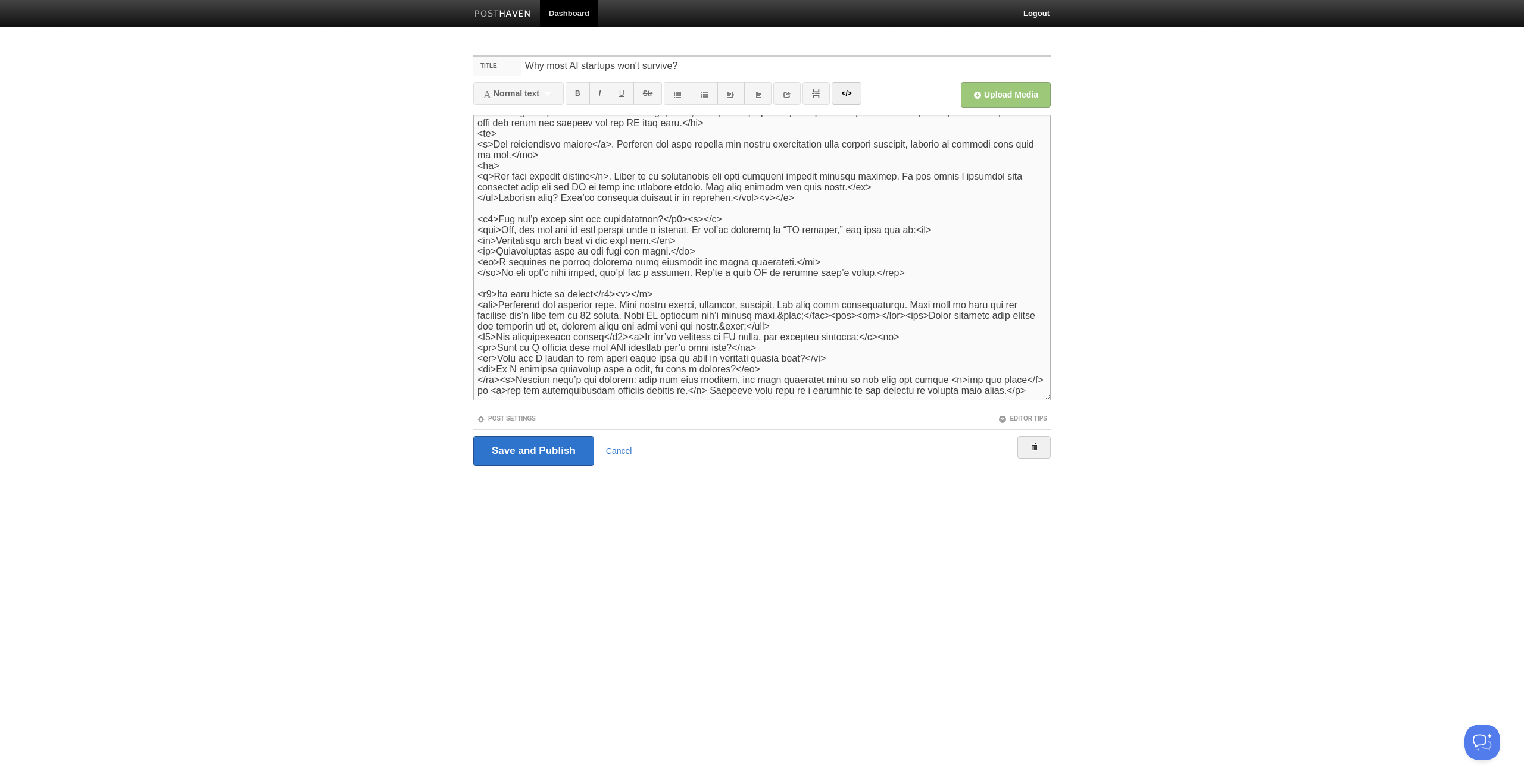
scroll to position [226, 0]
type textarea "<p>Every week there’s a new AI startup on X, Linkedin or Product Hunt. Another …"
click at [506, 450] on input "Save and Publish" at bounding box center [534, 451] width 121 height 29
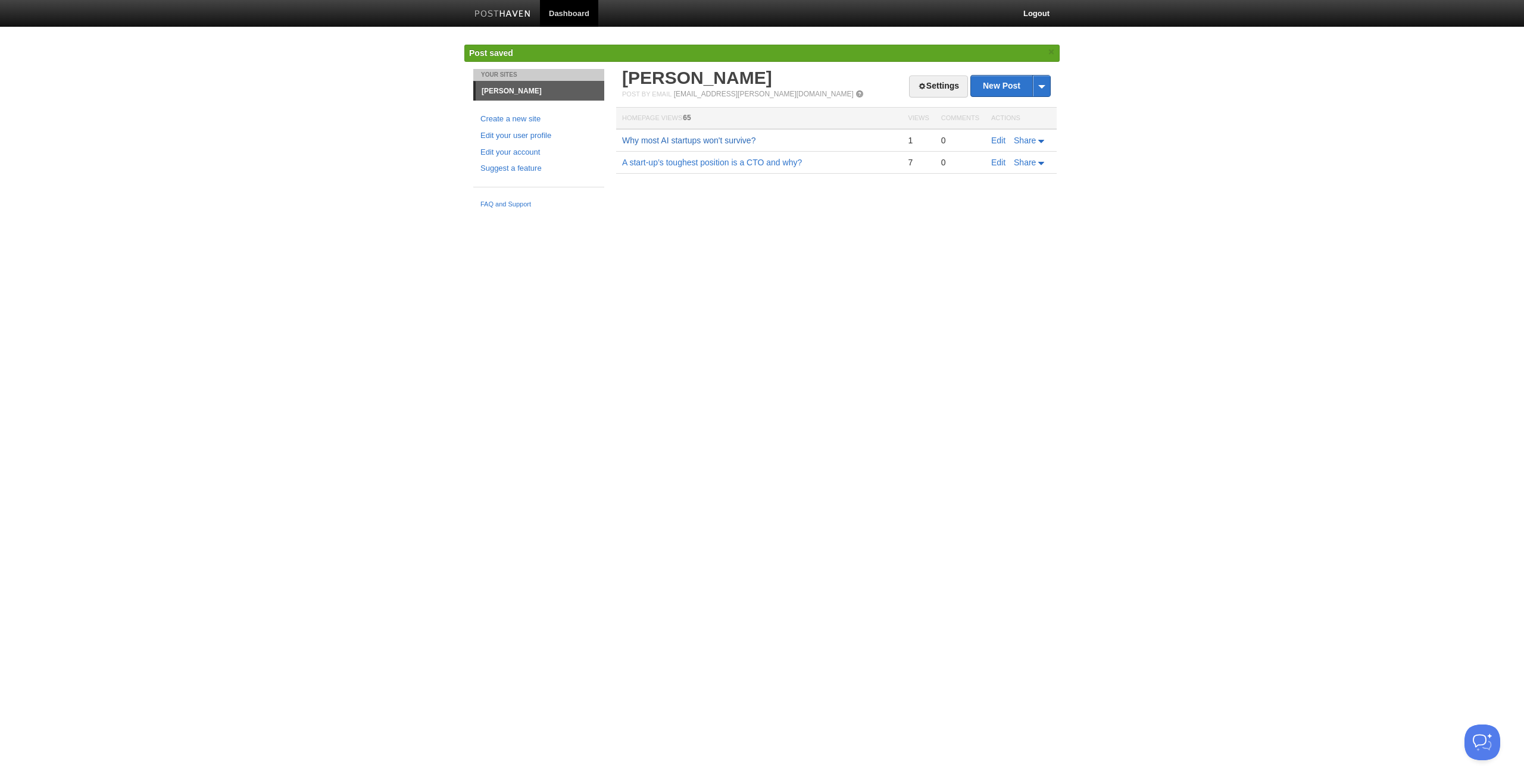
click at [706, 142] on link "Why most AI startups won't survive?" at bounding box center [688, 140] width 133 height 9
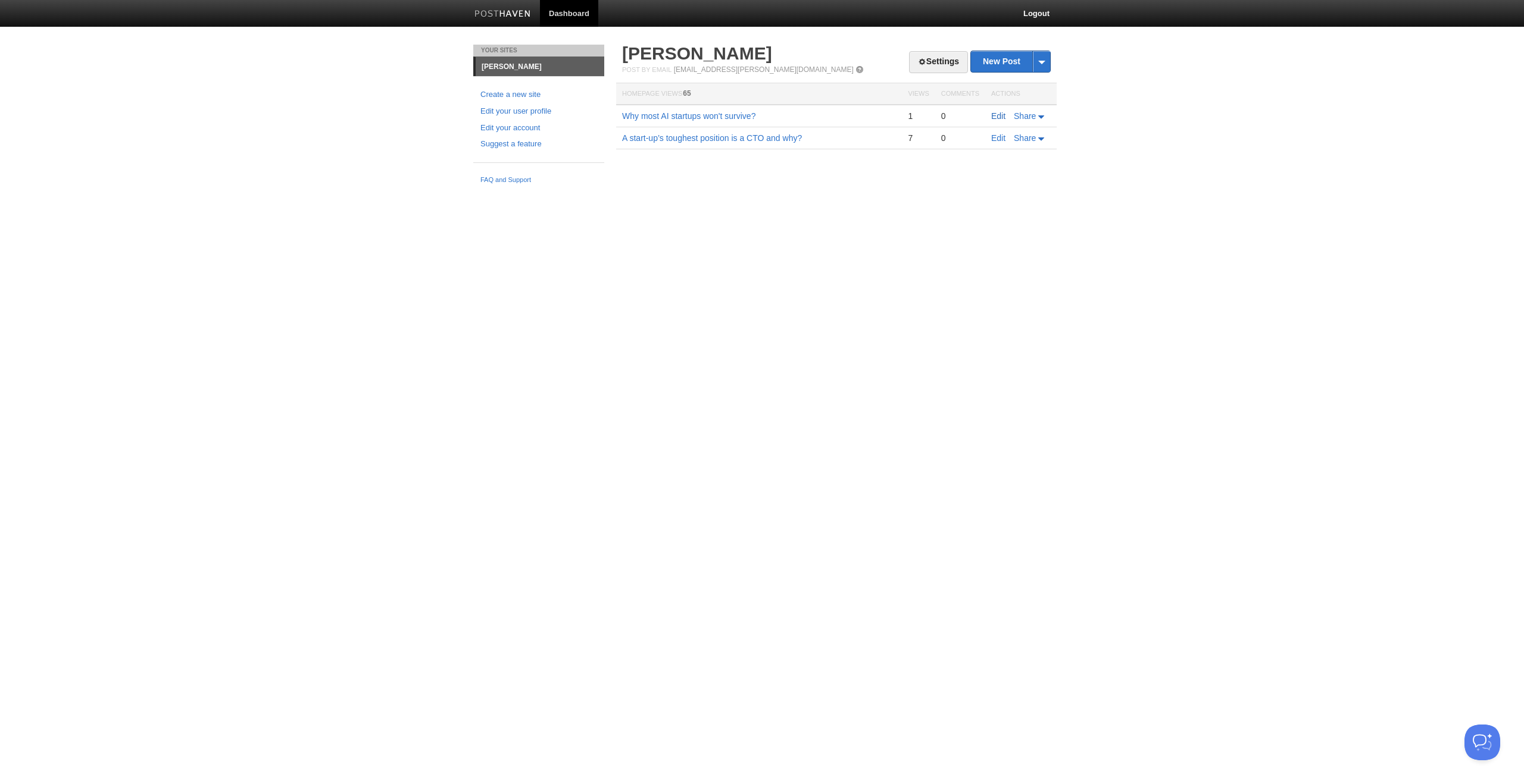
click at [998, 113] on link "Edit" at bounding box center [999, 116] width 15 height 9
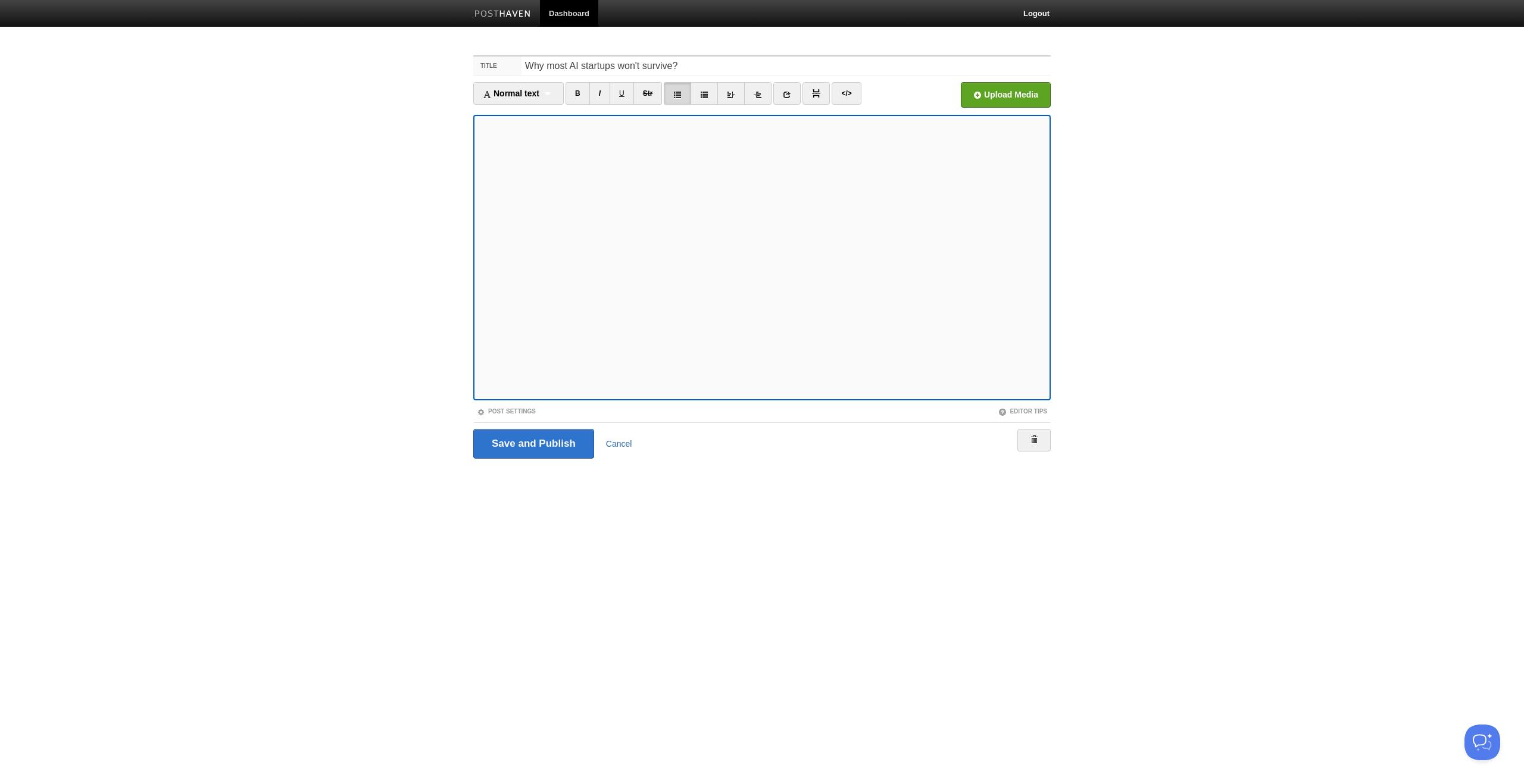
click at [623, 439] on link "Cancel" at bounding box center [619, 444] width 27 height 9
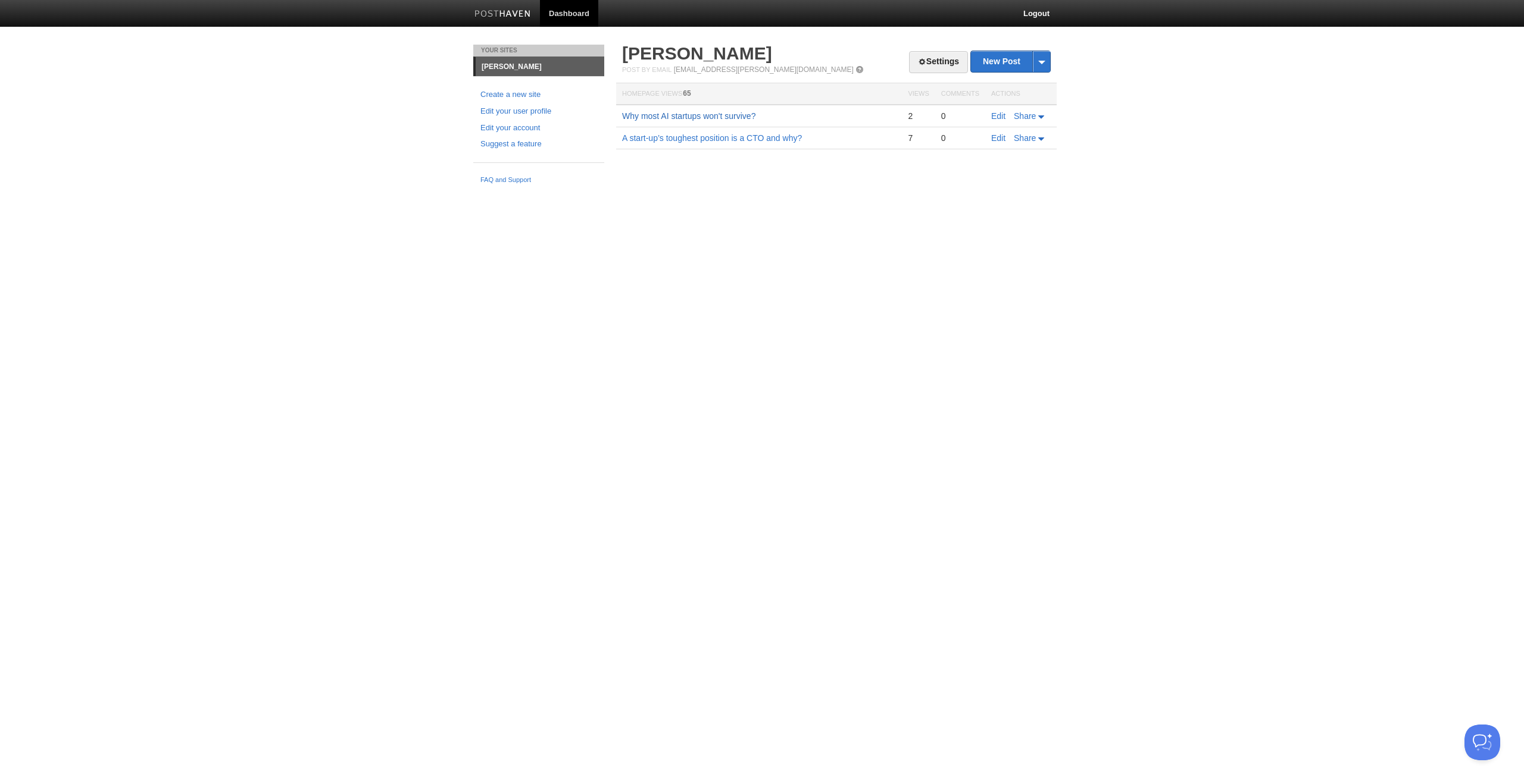
click at [737, 115] on link "Why most AI startups won't survive?" at bounding box center [688, 116] width 133 height 9
click at [510, 17] on img at bounding box center [503, 15] width 57 height 9
click at [992, 116] on link "Edit" at bounding box center [999, 116] width 15 height 9
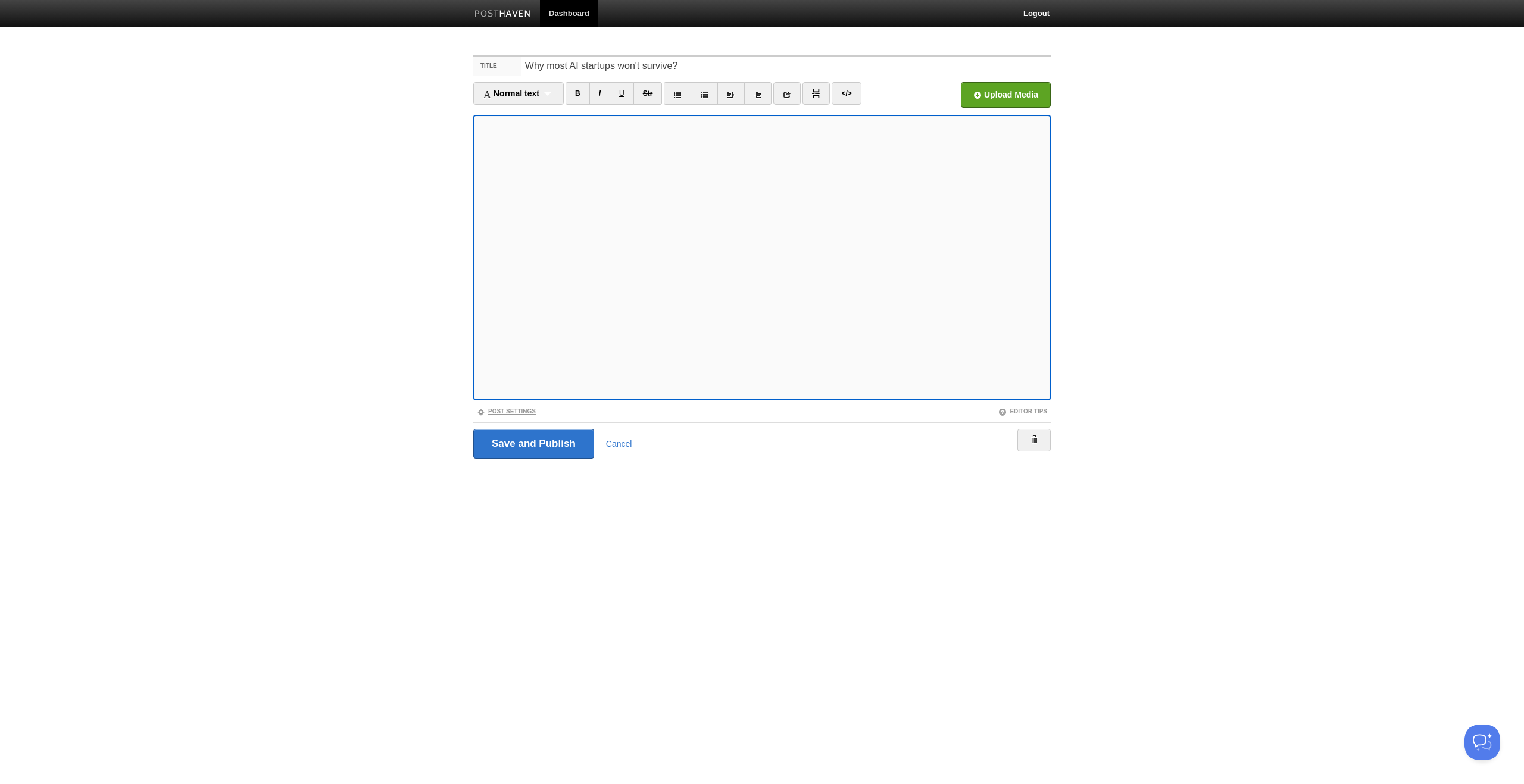
click at [505, 408] on link "Post Settings" at bounding box center [506, 411] width 59 height 6
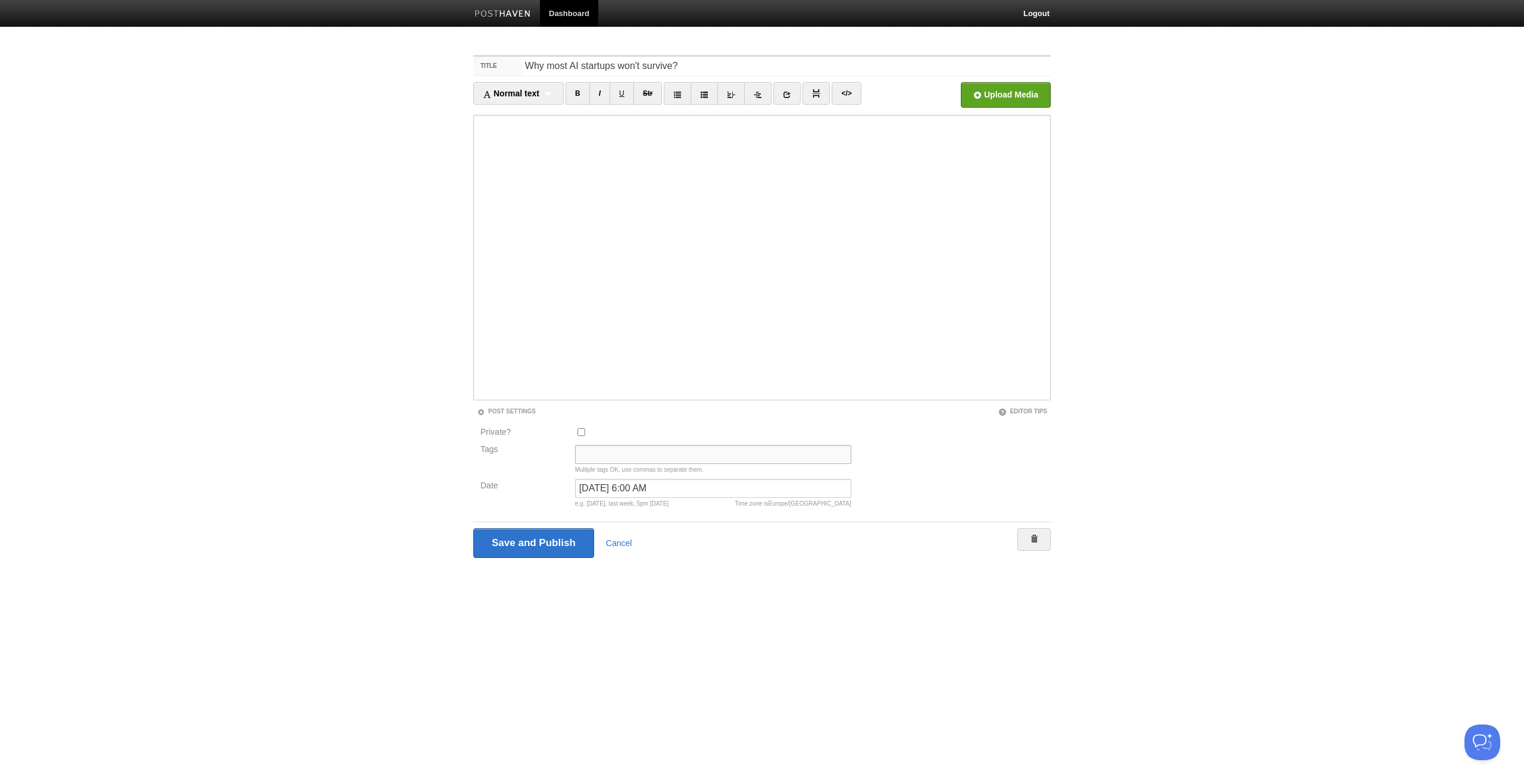
click at [591, 451] on input "Tags" at bounding box center [713, 454] width 276 height 19
type input "Startups, AI"
click at [530, 548] on input "Save and Publish" at bounding box center [534, 543] width 121 height 29
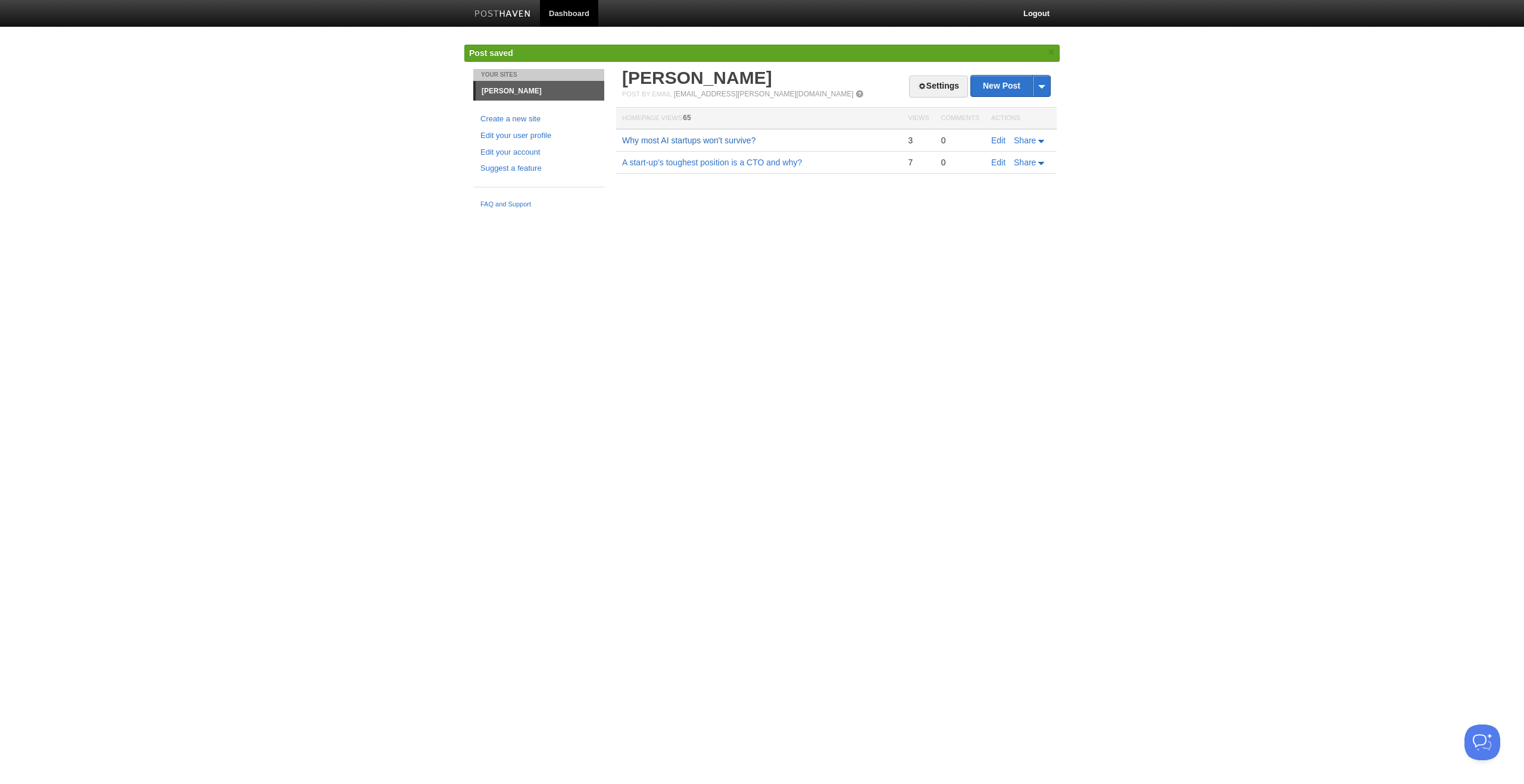
click at [696, 141] on link "Why most AI startups won't survive?" at bounding box center [688, 140] width 133 height 9
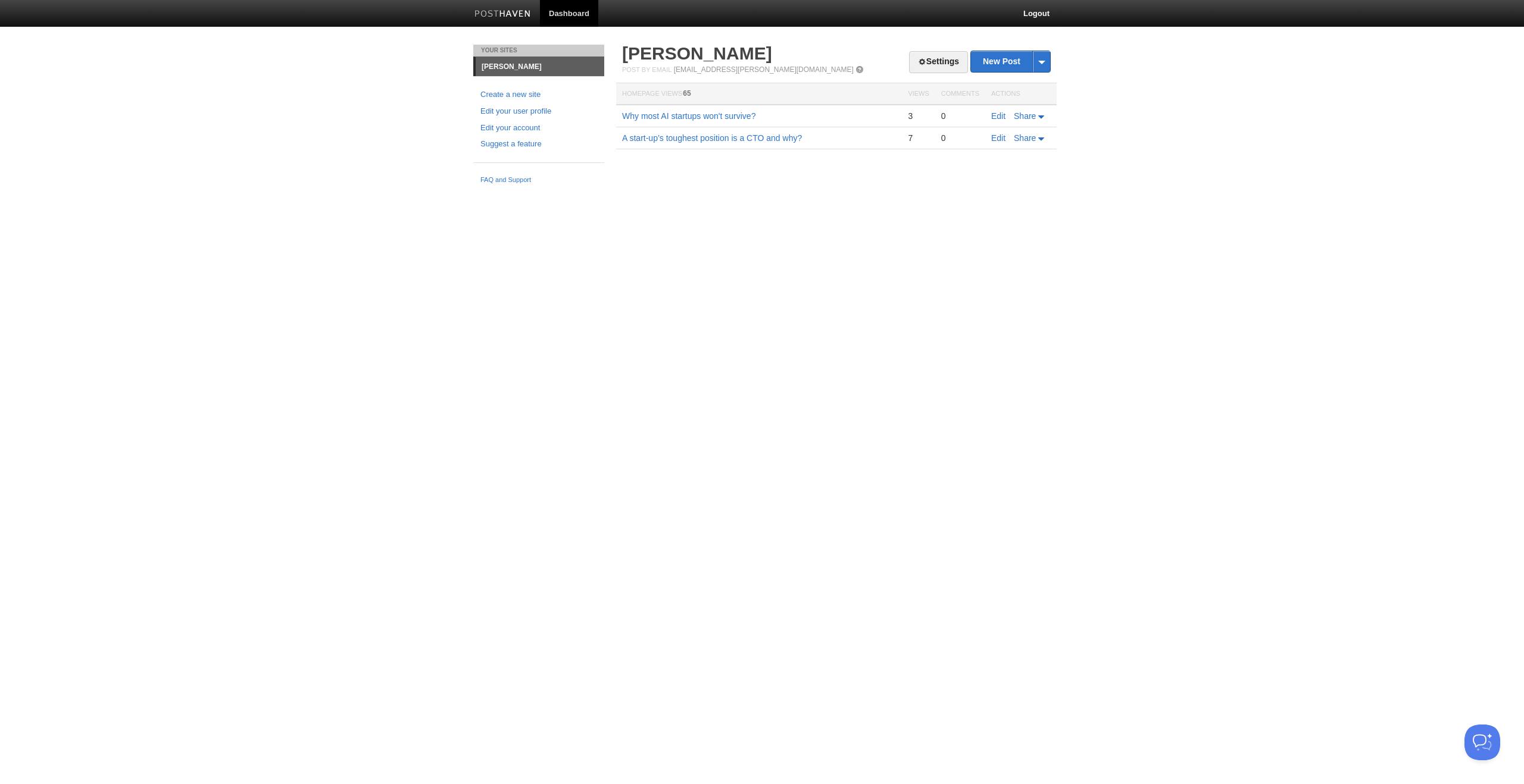
click at [323, 114] on body "Dashboard Logout Post saved × Your Sites Suprith Reddy Create a new site Edit y…" at bounding box center [762, 94] width 1524 height 190
click at [510, 11] on img at bounding box center [503, 15] width 57 height 9
click at [995, 115] on link "Edit" at bounding box center [999, 116] width 15 height 9
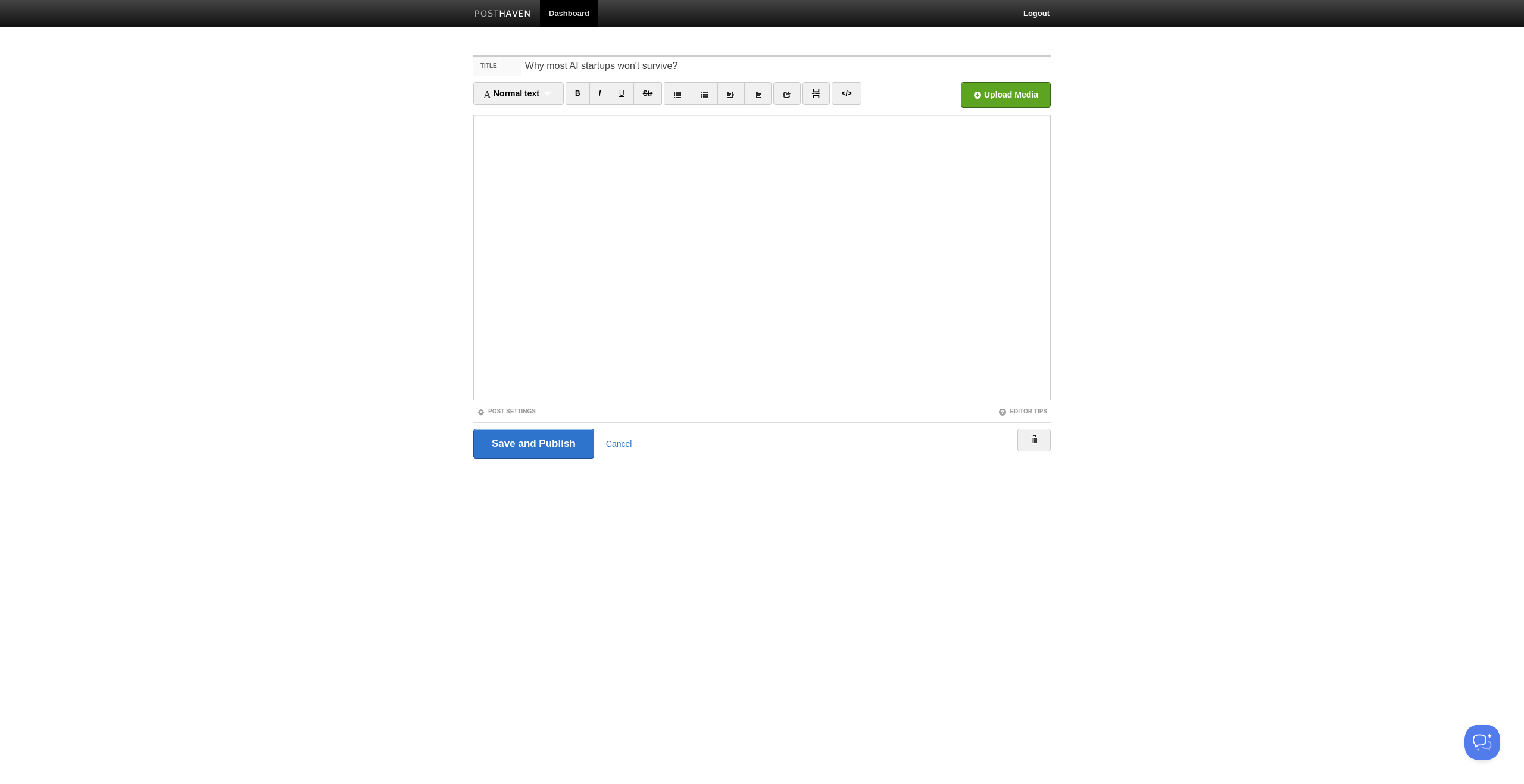
drag, startPoint x: 1239, startPoint y: 160, endPoint x: 1207, endPoint y: 175, distance: 35.3
click at [1239, 160] on body "Dashboard Logout Your Sites [PERSON_NAME] Create a new site Edit your user prof…" at bounding box center [762, 251] width 1524 height 503
click at [617, 444] on link "Cancel" at bounding box center [619, 444] width 27 height 9
click at [552, 452] on input "Save and Publish" at bounding box center [534, 444] width 121 height 29
